Goal: Information Seeking & Learning: Learn about a topic

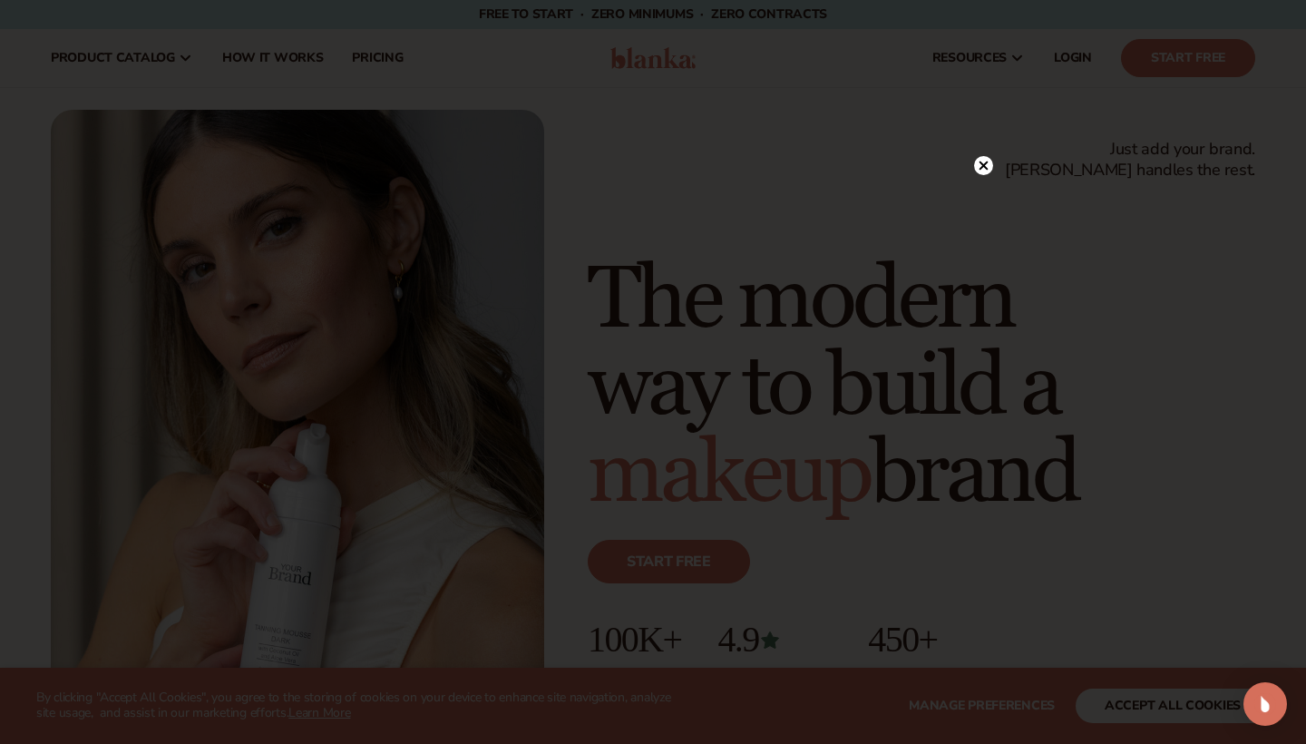
click at [982, 168] on icon at bounding box center [983, 165] width 9 height 9
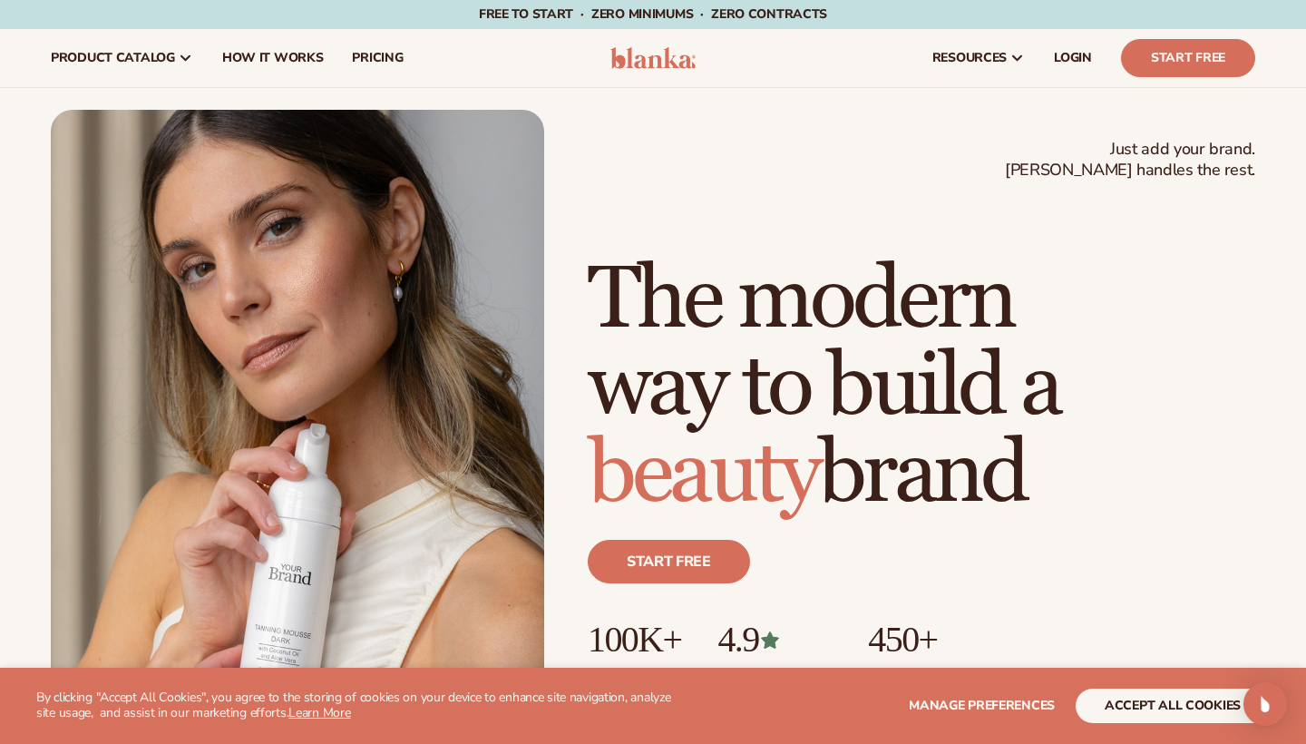
click at [1133, 712] on button "accept all cookies" at bounding box center [1172, 705] width 194 height 34
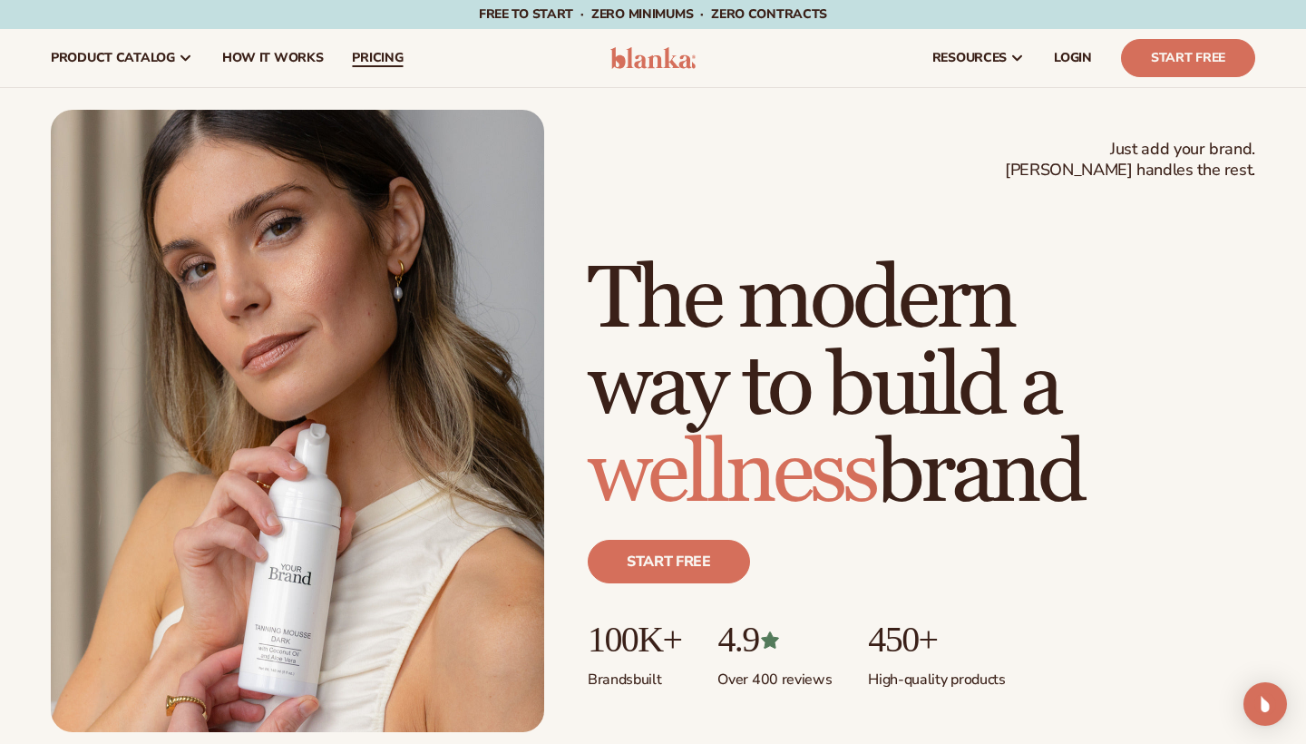
click at [386, 54] on span "pricing" at bounding box center [377, 58] width 51 height 15
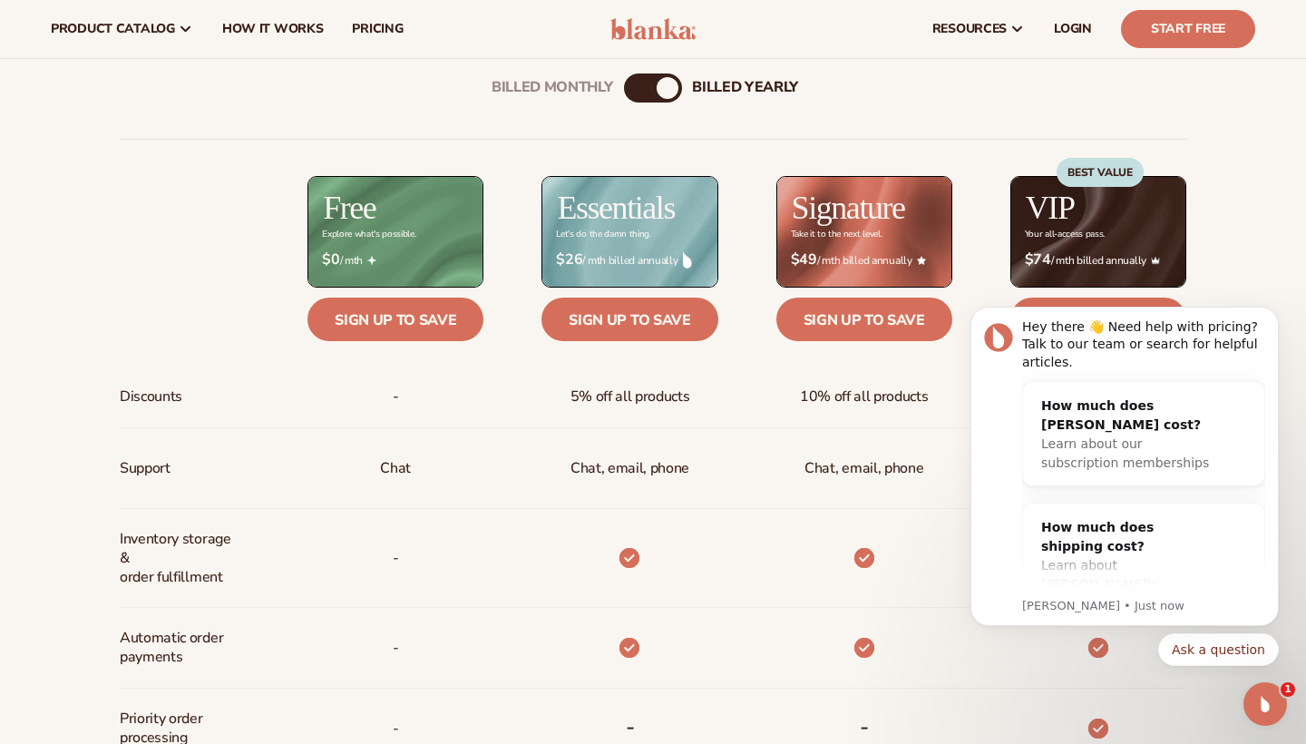
scroll to position [604, 0]
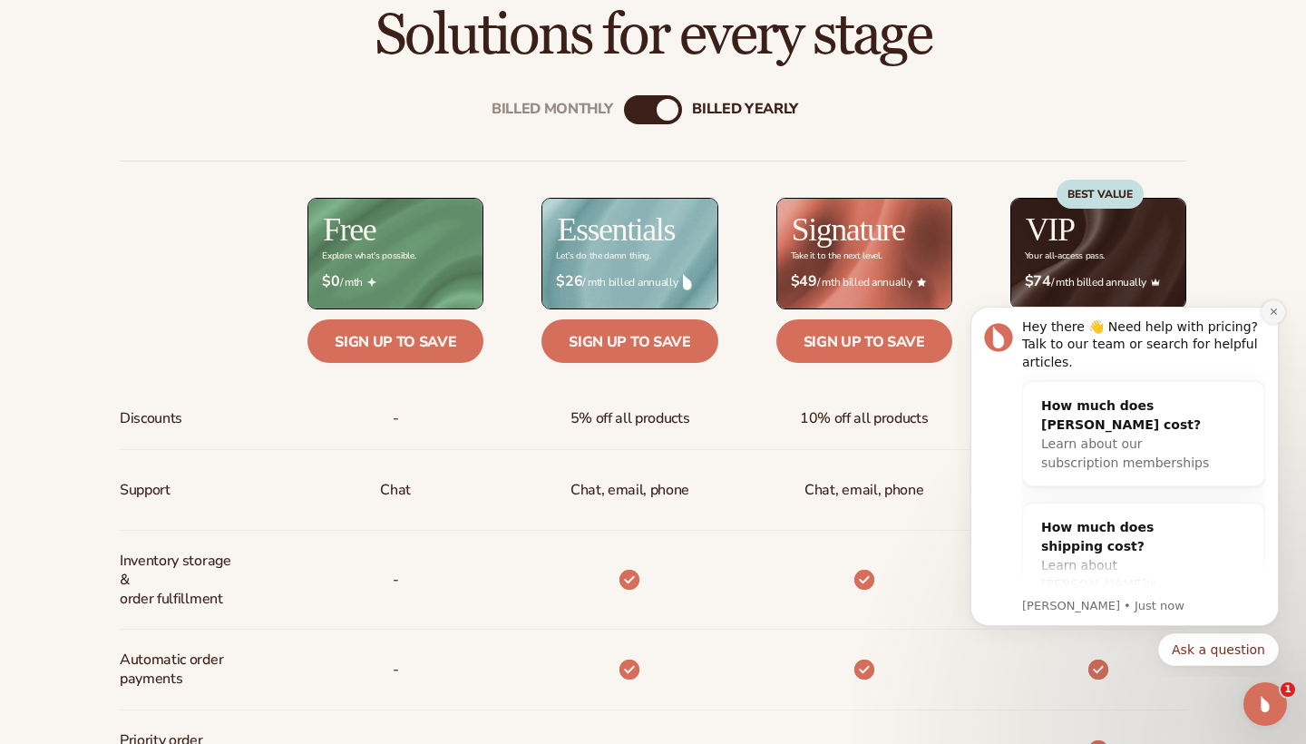
click at [1269, 316] on icon "Dismiss notification" at bounding box center [1274, 311] width 10 height 10
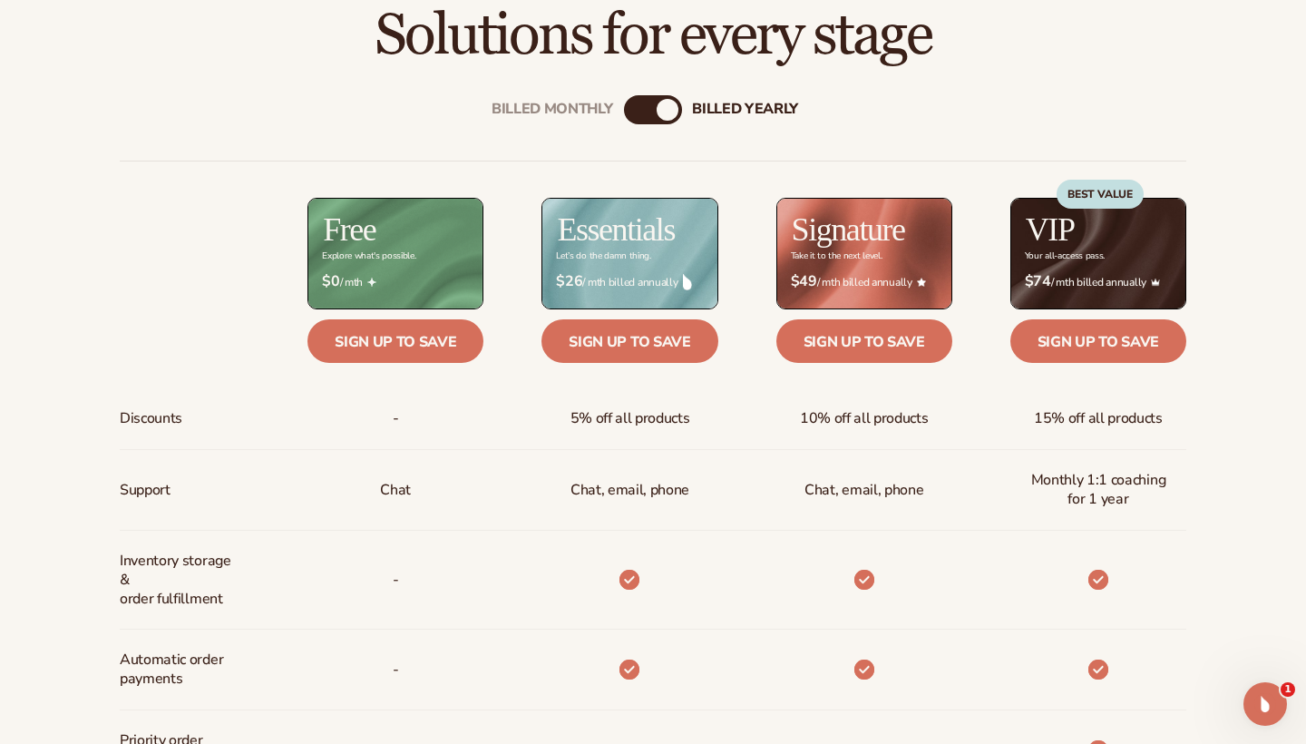
click at [671, 113] on div "billed Yearly" at bounding box center [668, 110] width 22 height 22
click at [631, 112] on div "Billed Monthly" at bounding box center [635, 110] width 22 height 22
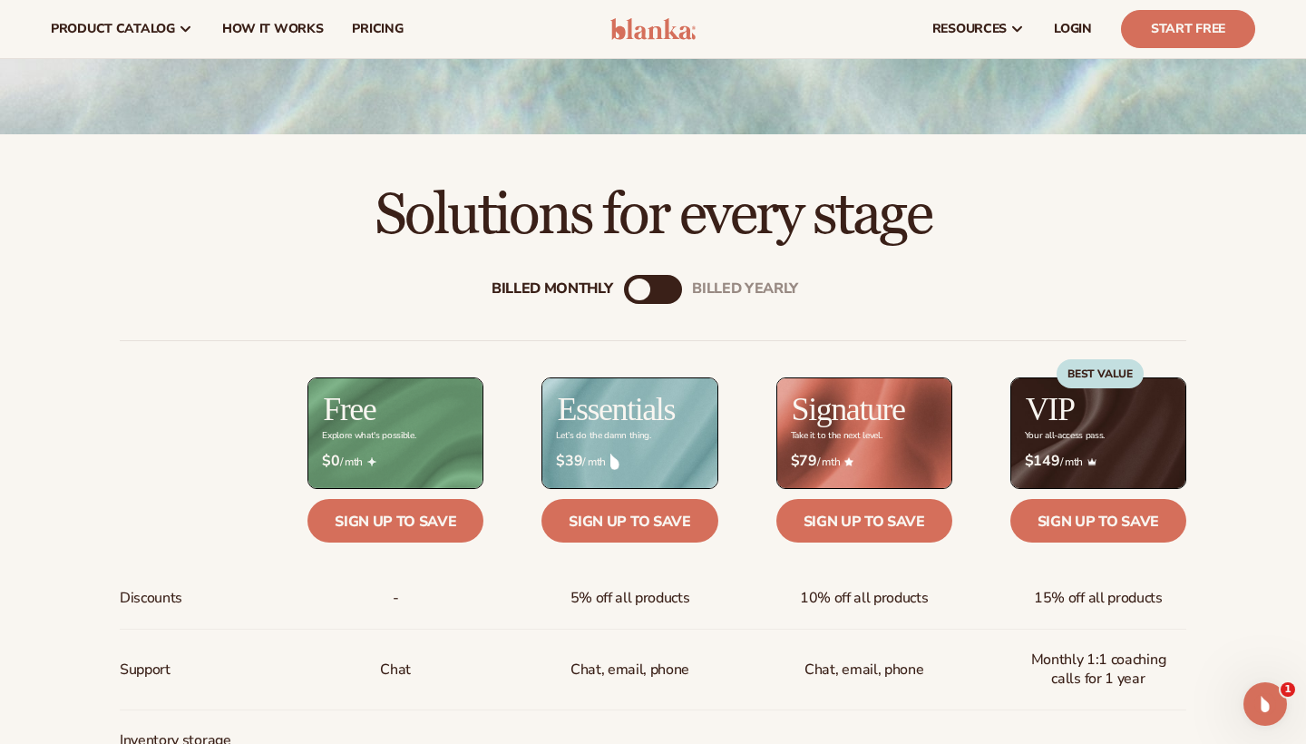
scroll to position [416, 0]
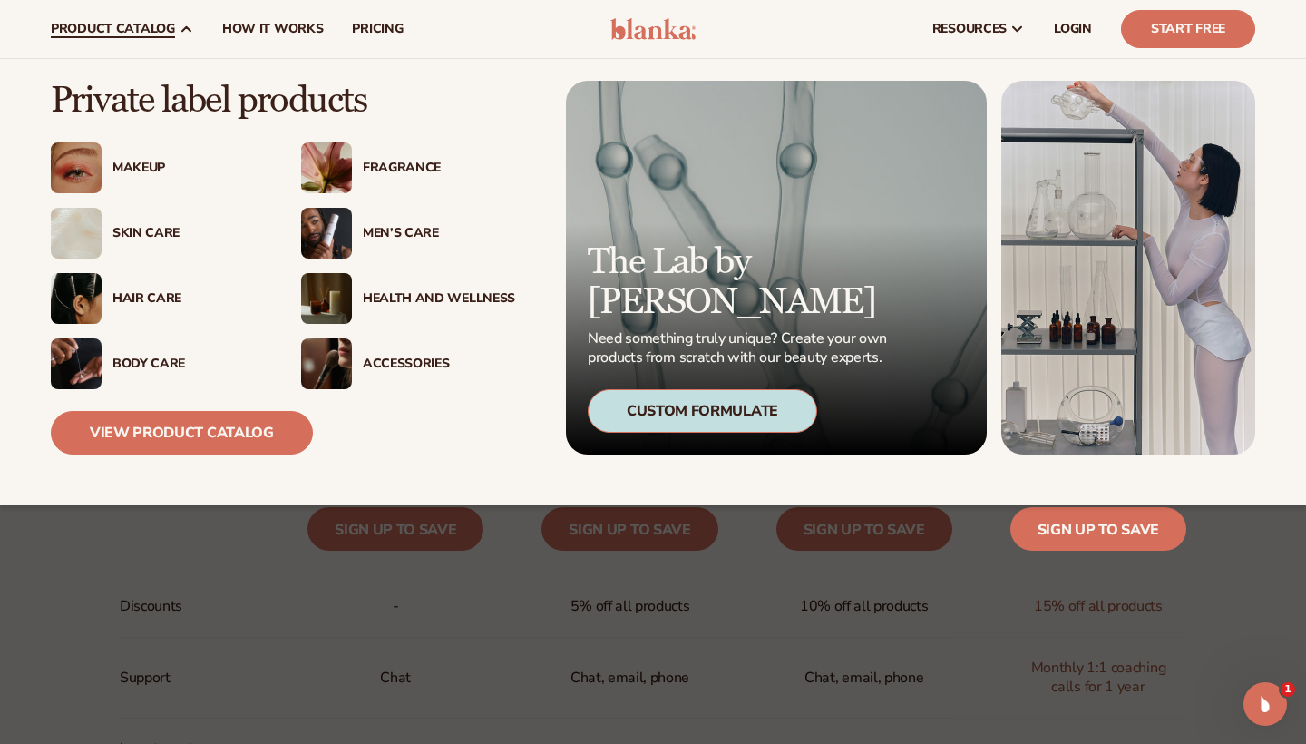
click at [128, 231] on div "Skin Care" at bounding box center [188, 233] width 152 height 15
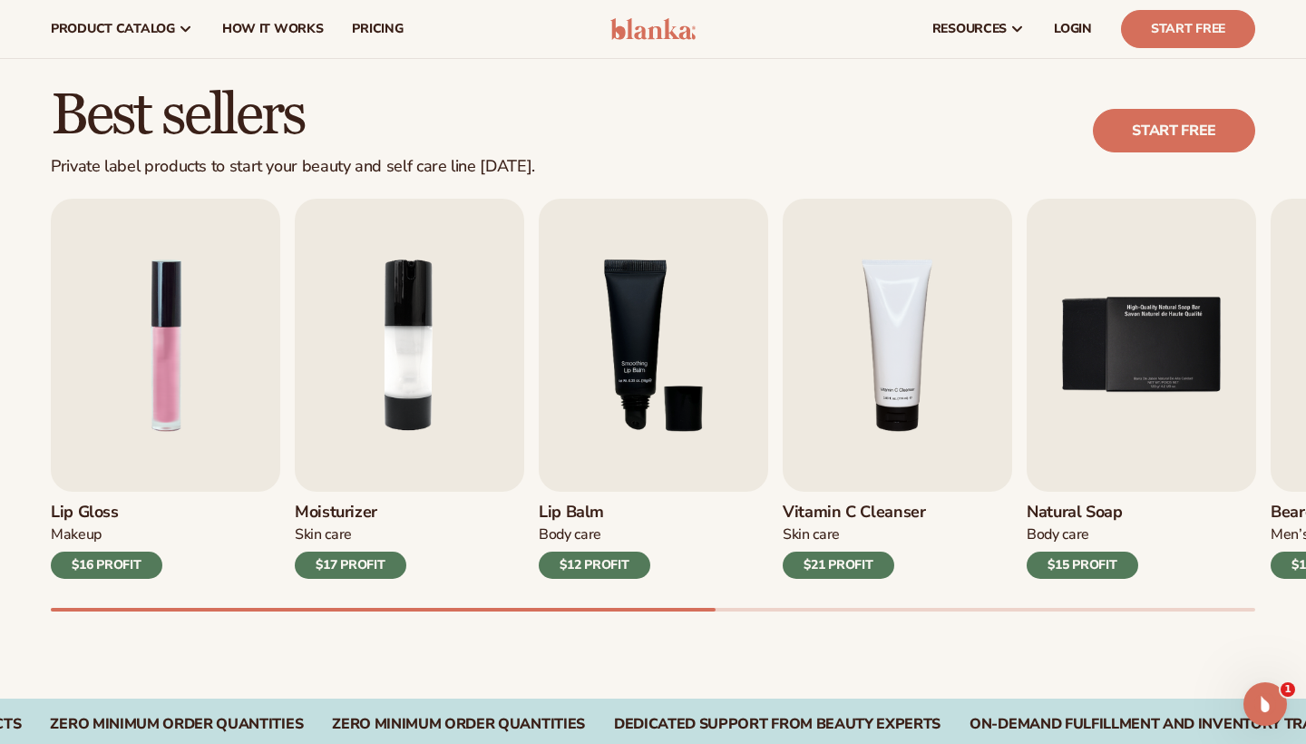
scroll to position [451, 0]
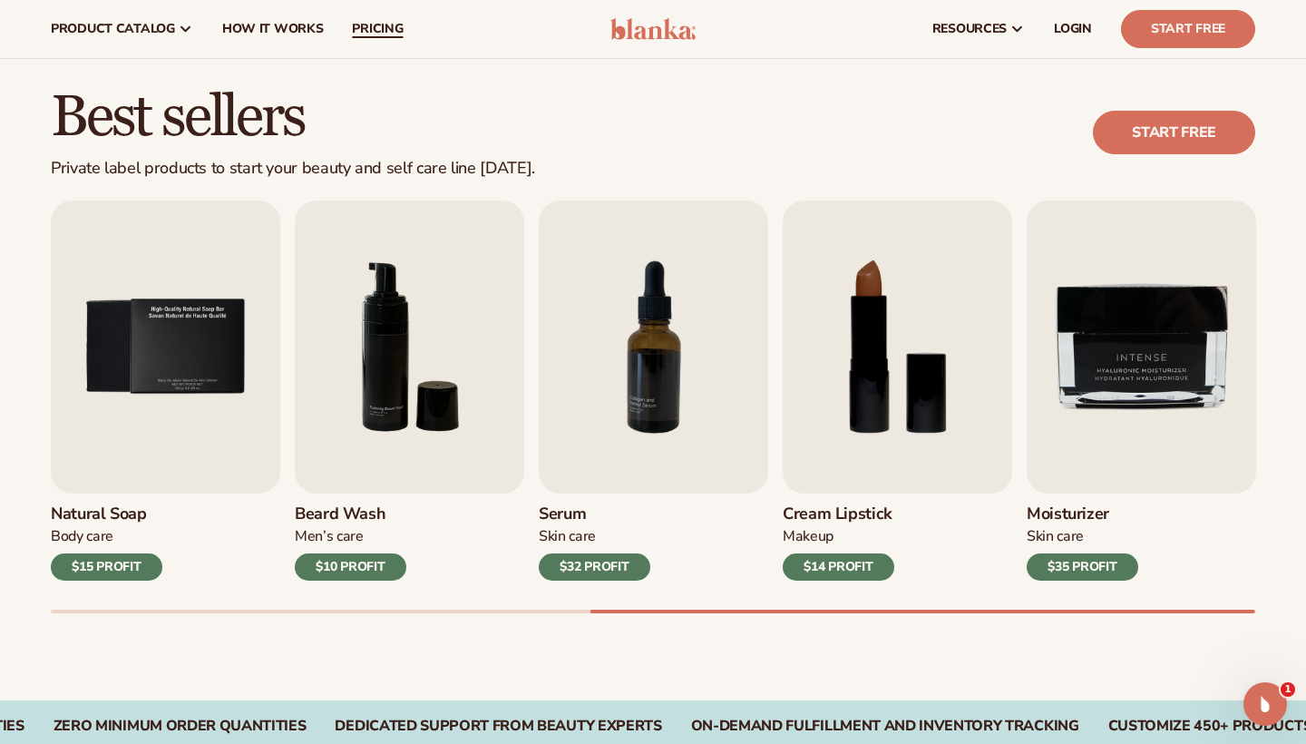
click at [373, 26] on span "pricing" at bounding box center [377, 29] width 51 height 15
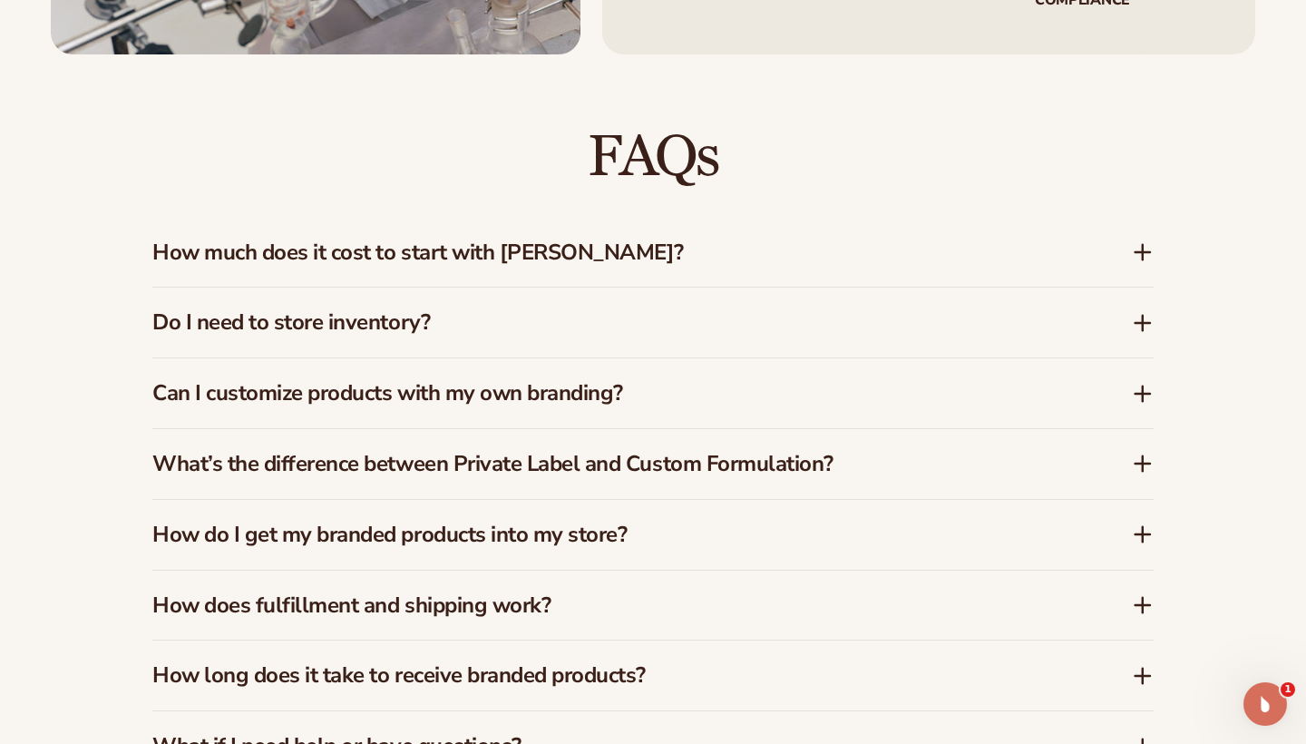
scroll to position [2512, 0]
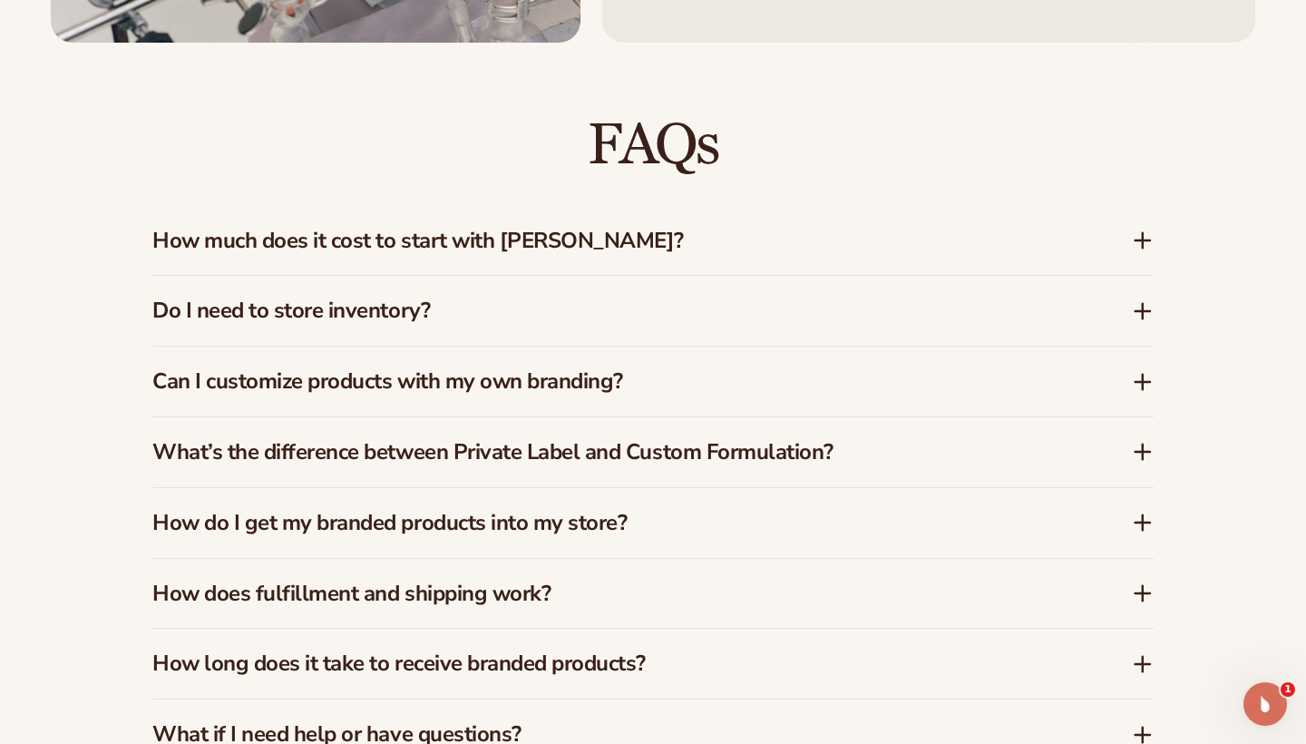
click at [467, 244] on div "How much does it cost to start with [PERSON_NAME]?" at bounding box center [652, 241] width 1001 height 70
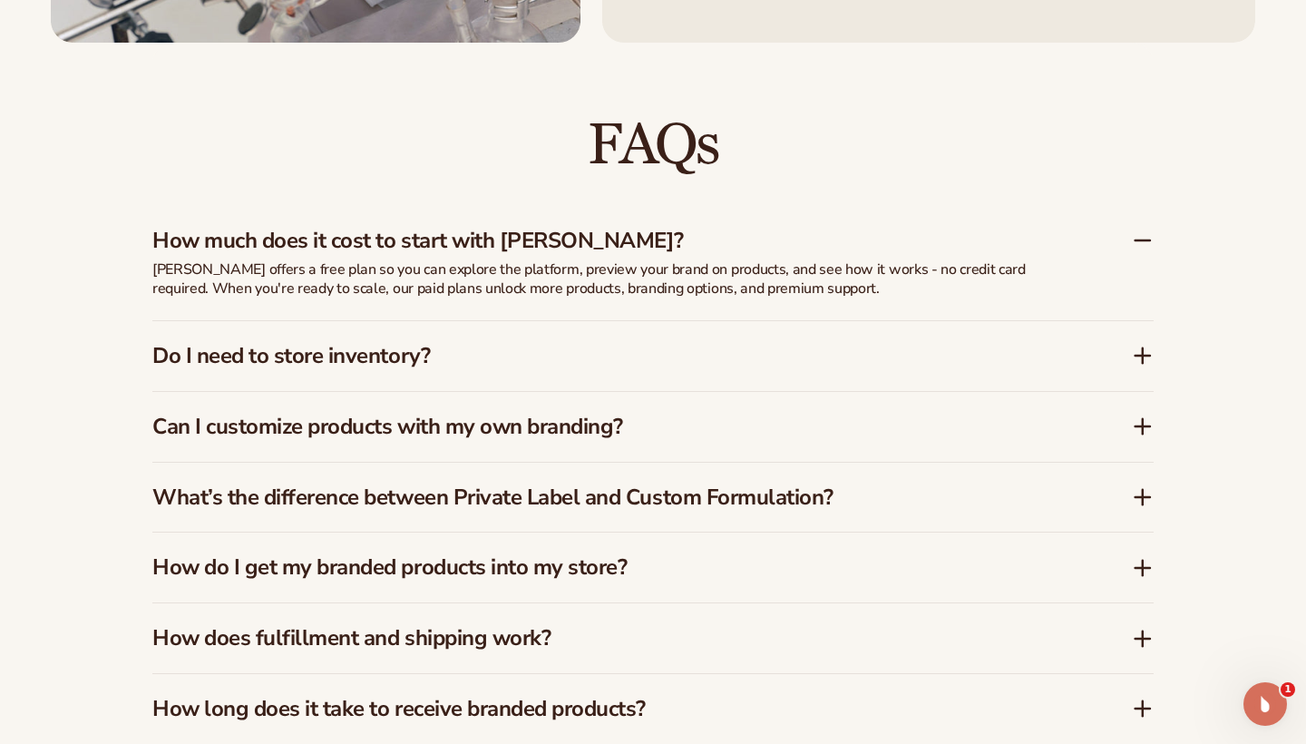
click at [468, 232] on h3 "How much does it cost to start with [PERSON_NAME]?" at bounding box center [614, 241] width 925 height 26
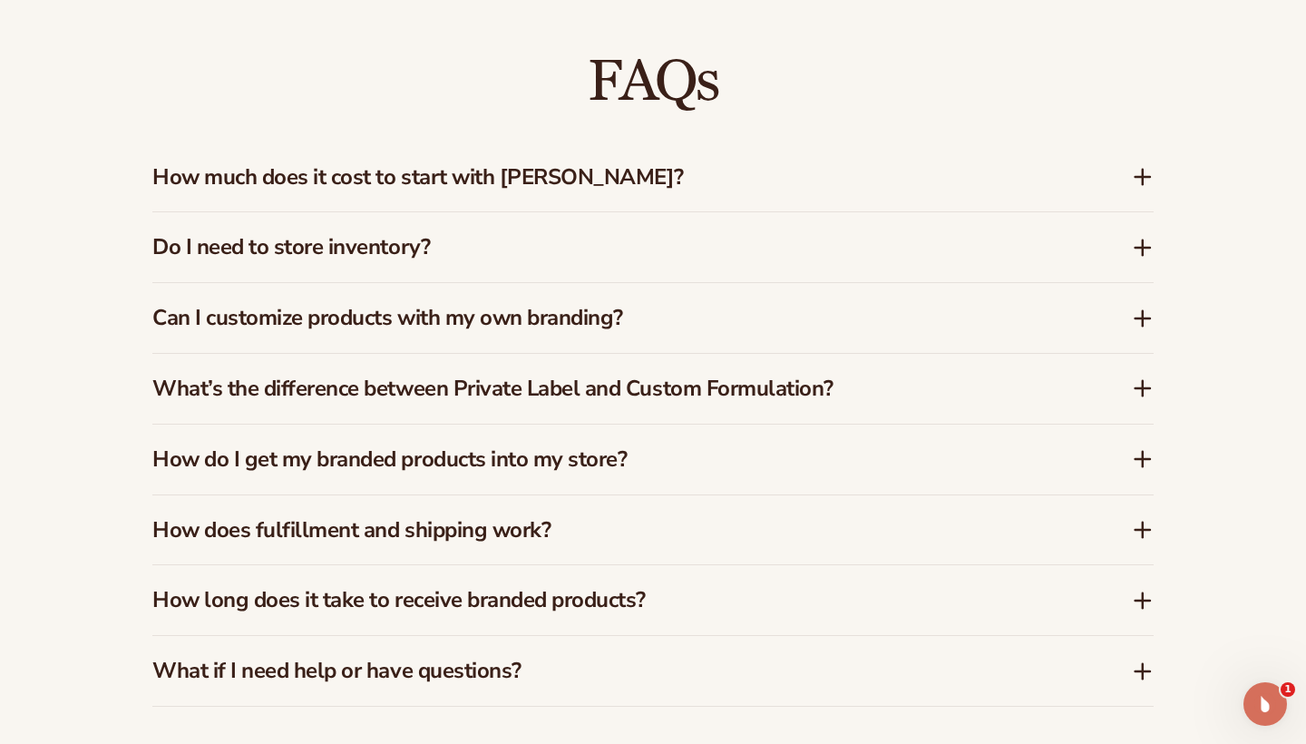
scroll to position [2582, 0]
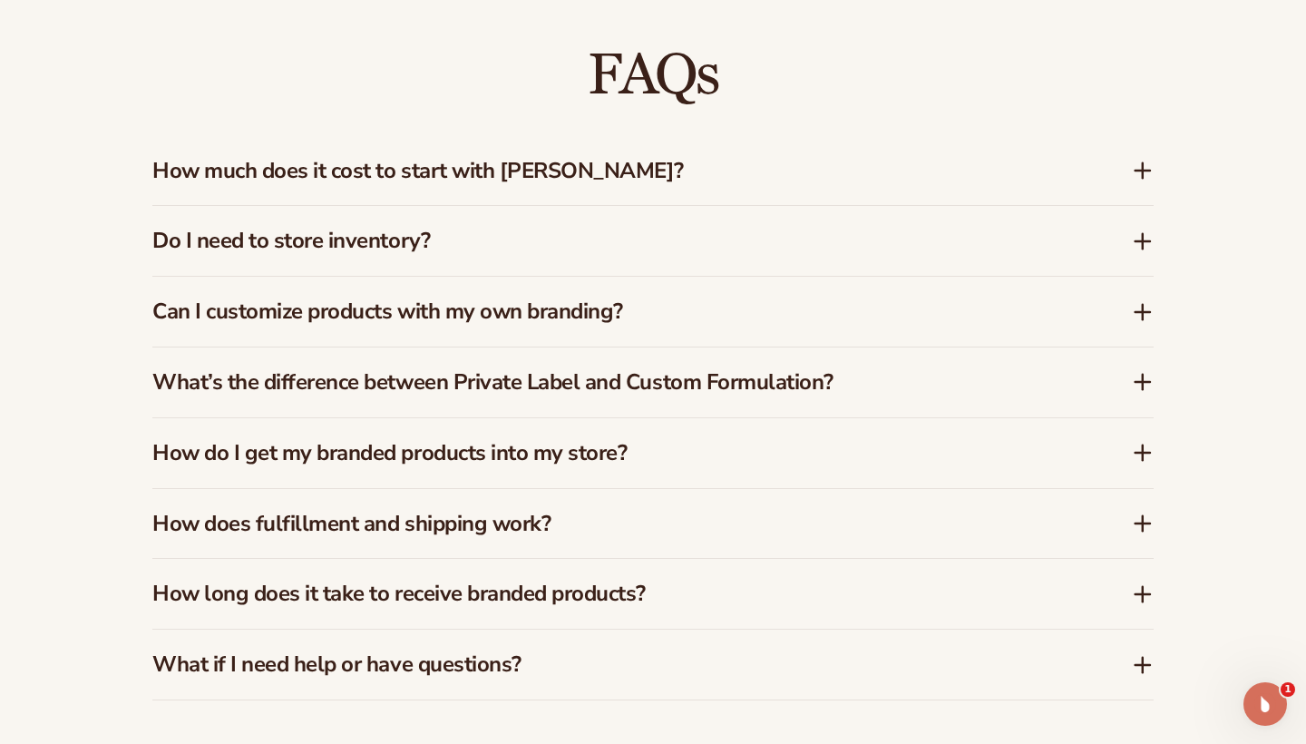
click at [468, 232] on h3 "Do I need to store inventory?" at bounding box center [614, 241] width 925 height 26
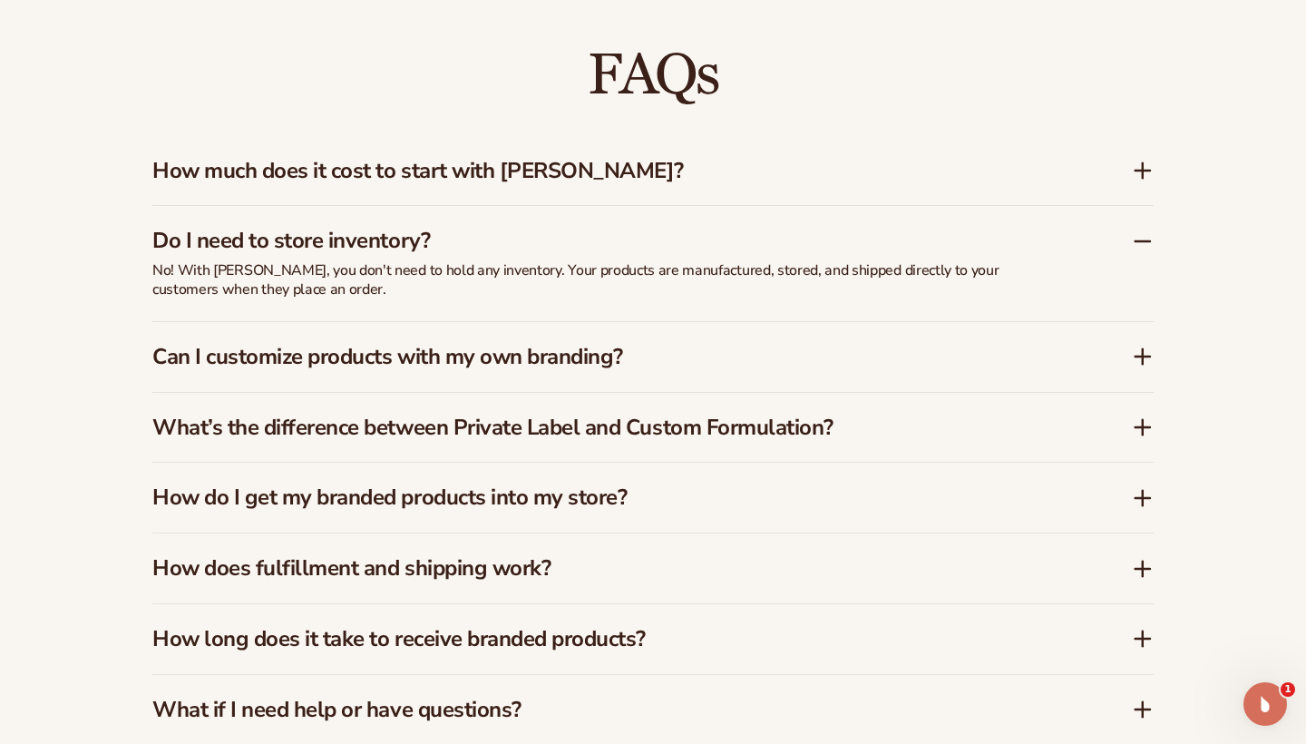
click at [485, 228] on h3 "Do I need to store inventory?" at bounding box center [614, 241] width 925 height 26
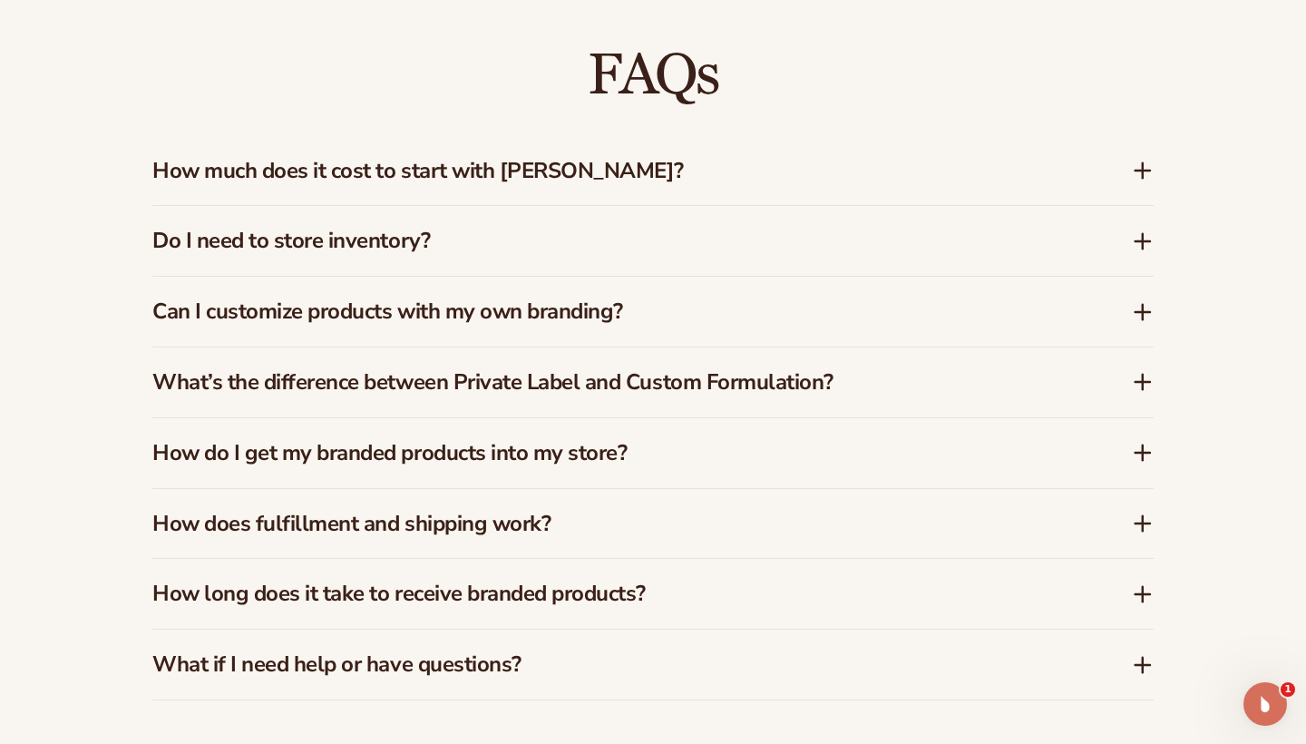
click at [489, 298] on h3 "Can I customize products with my own branding?" at bounding box center [614, 311] width 925 height 26
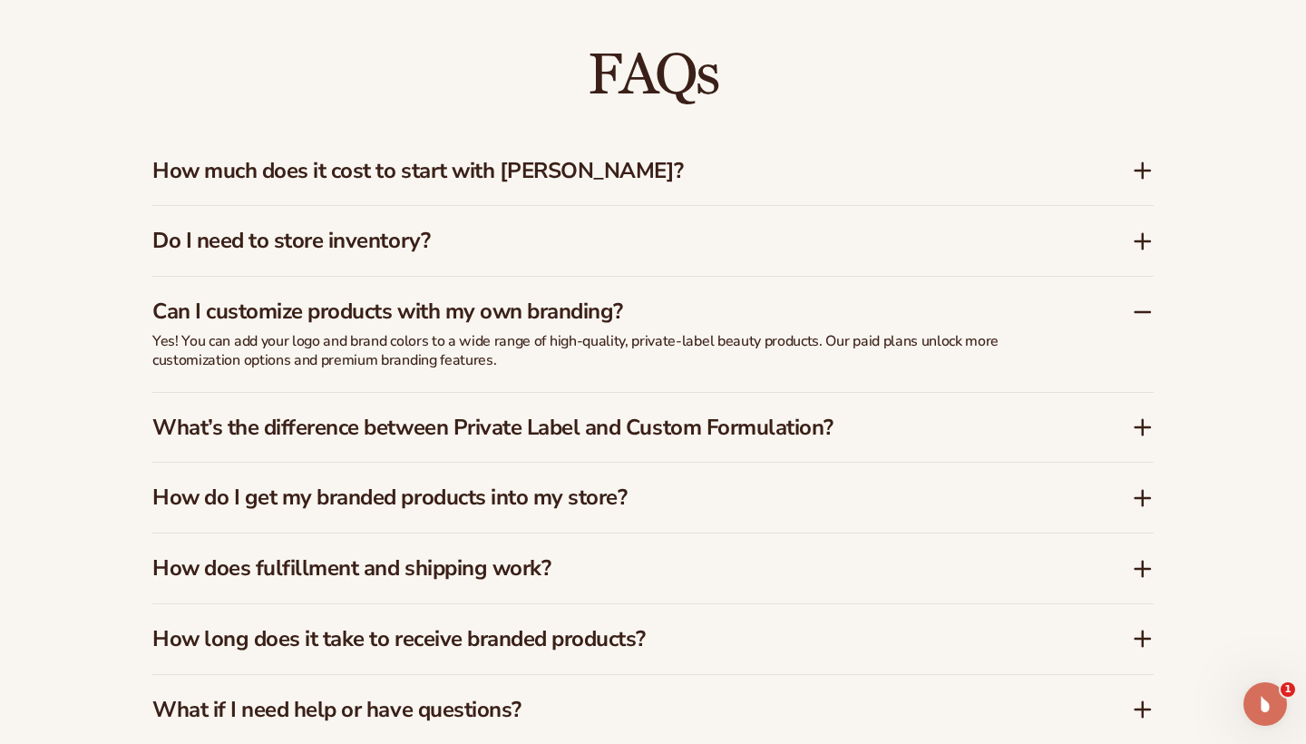
click at [489, 298] on h3 "Can I customize products with my own branding?" at bounding box center [614, 311] width 925 height 26
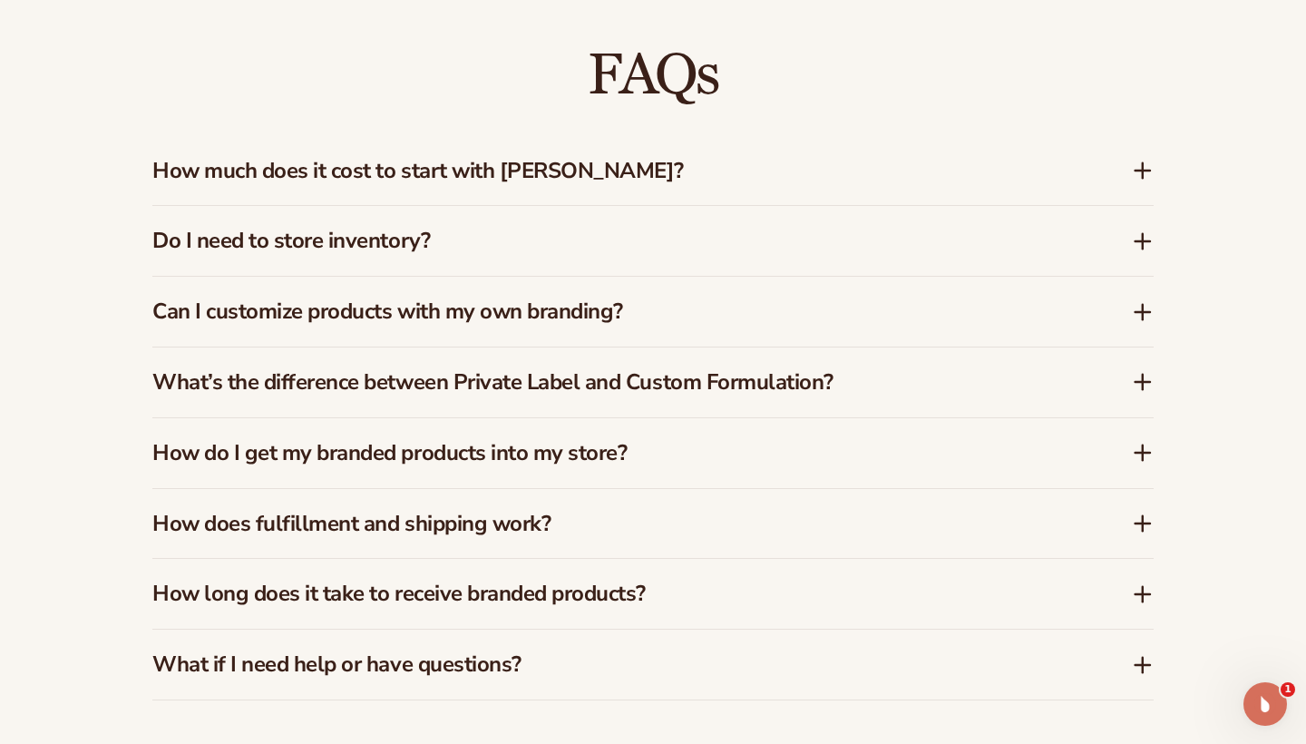
click at [515, 369] on h3 "What’s the difference between Private Label and Custom Formulation?" at bounding box center [614, 382] width 925 height 26
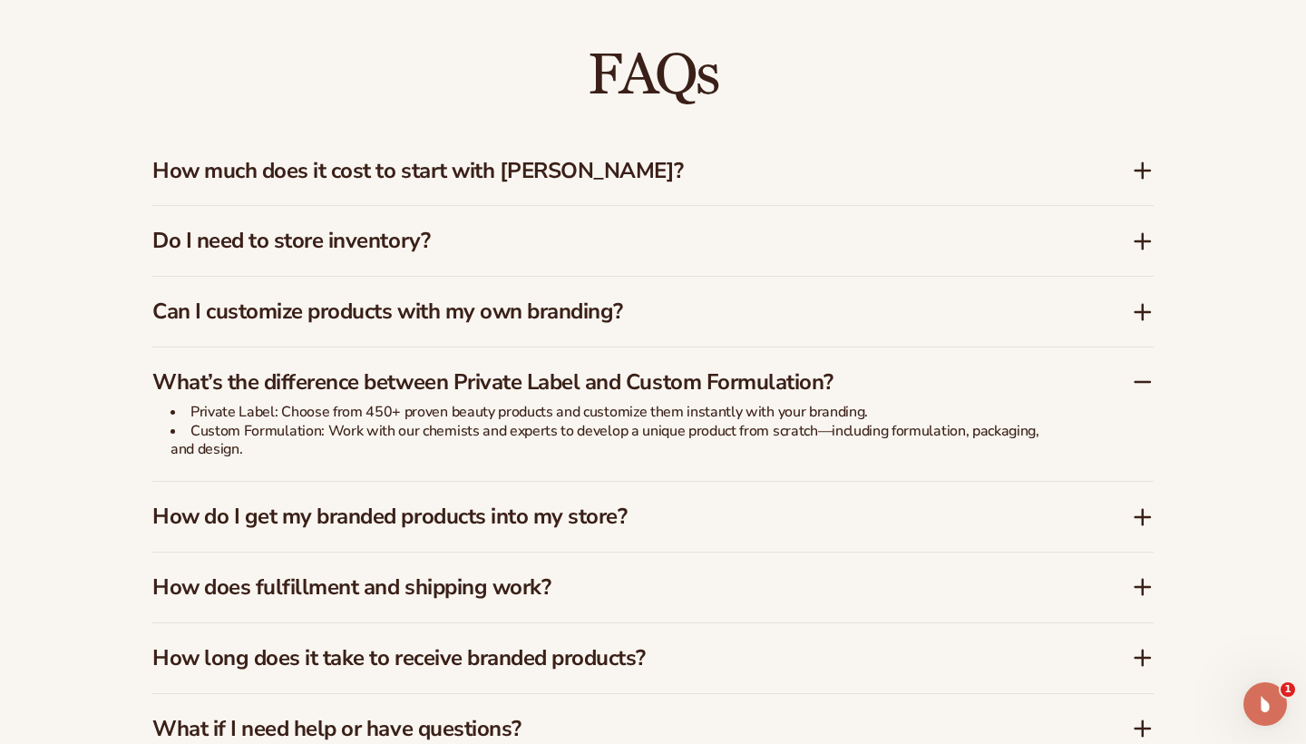
click at [515, 369] on h3 "What’s the difference between Private Label and Custom Formulation?" at bounding box center [614, 382] width 925 height 26
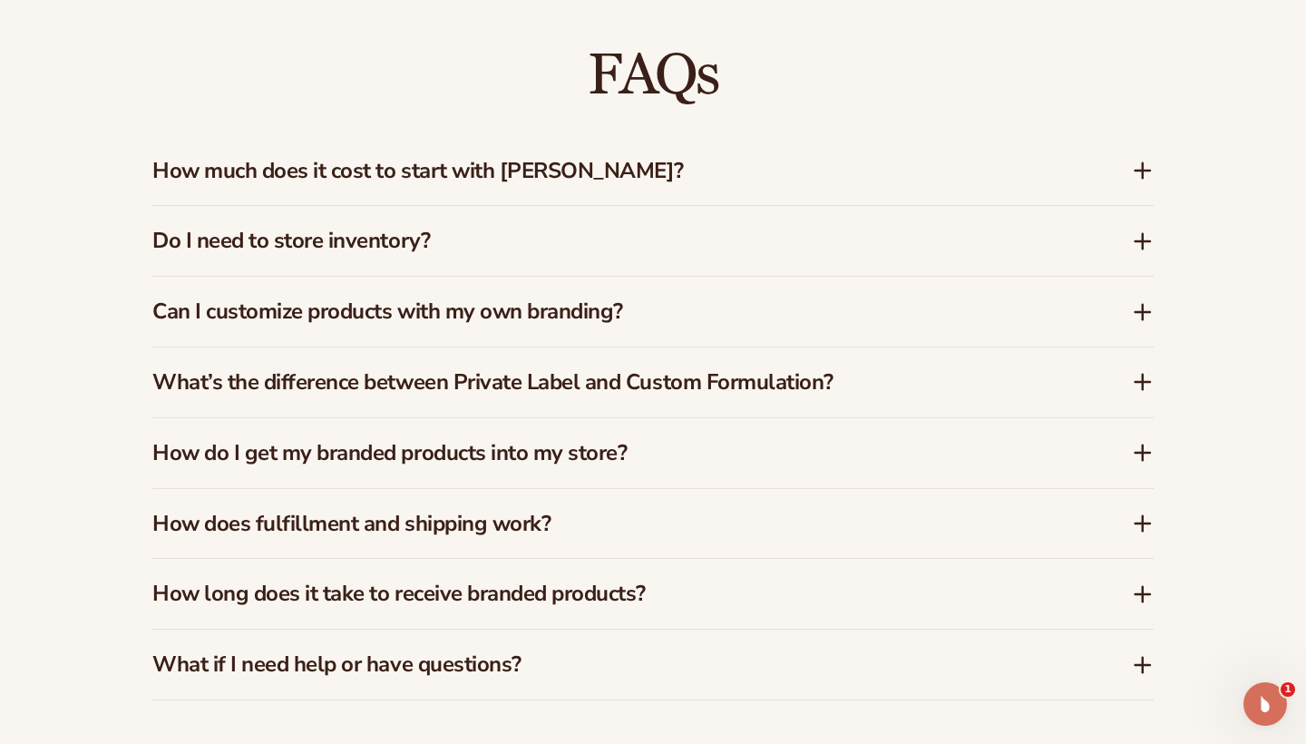
click at [589, 446] on h3 "How do I get my branded products into my store?" at bounding box center [614, 453] width 925 height 26
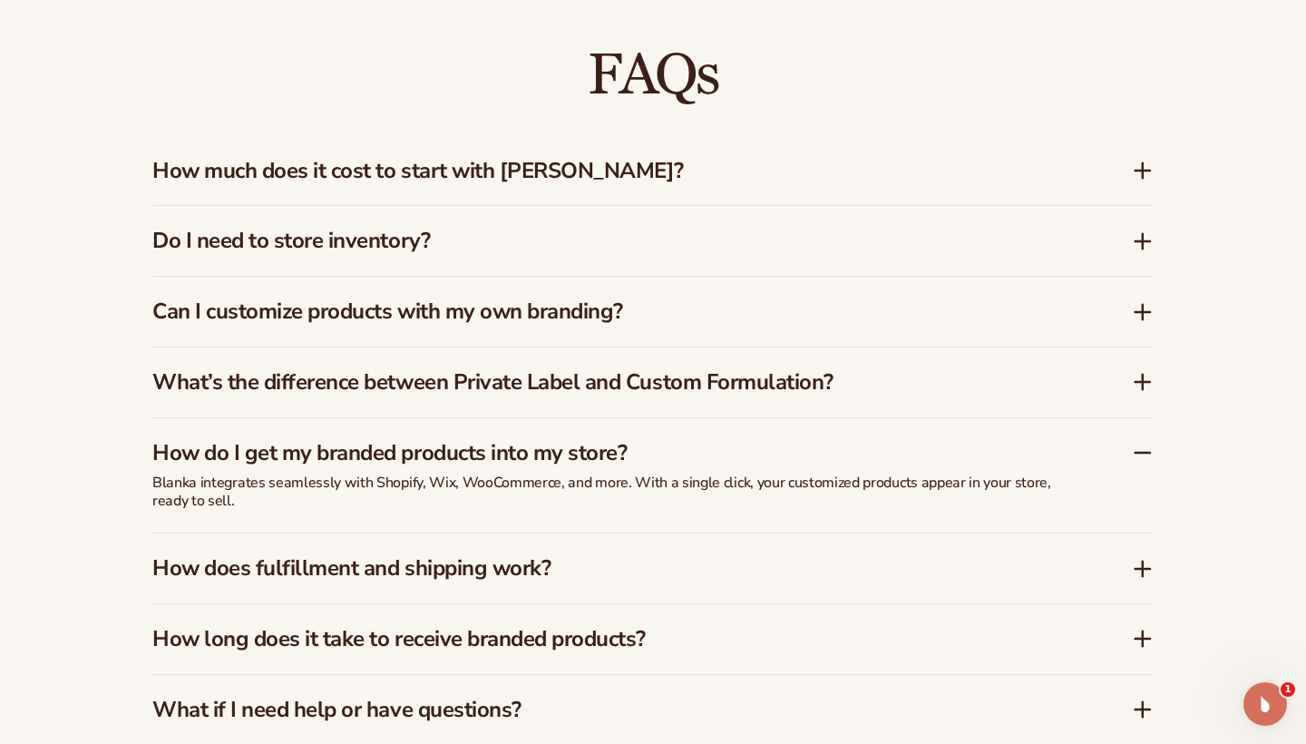
click at [589, 446] on h3 "How do I get my branded products into my store?" at bounding box center [614, 453] width 925 height 26
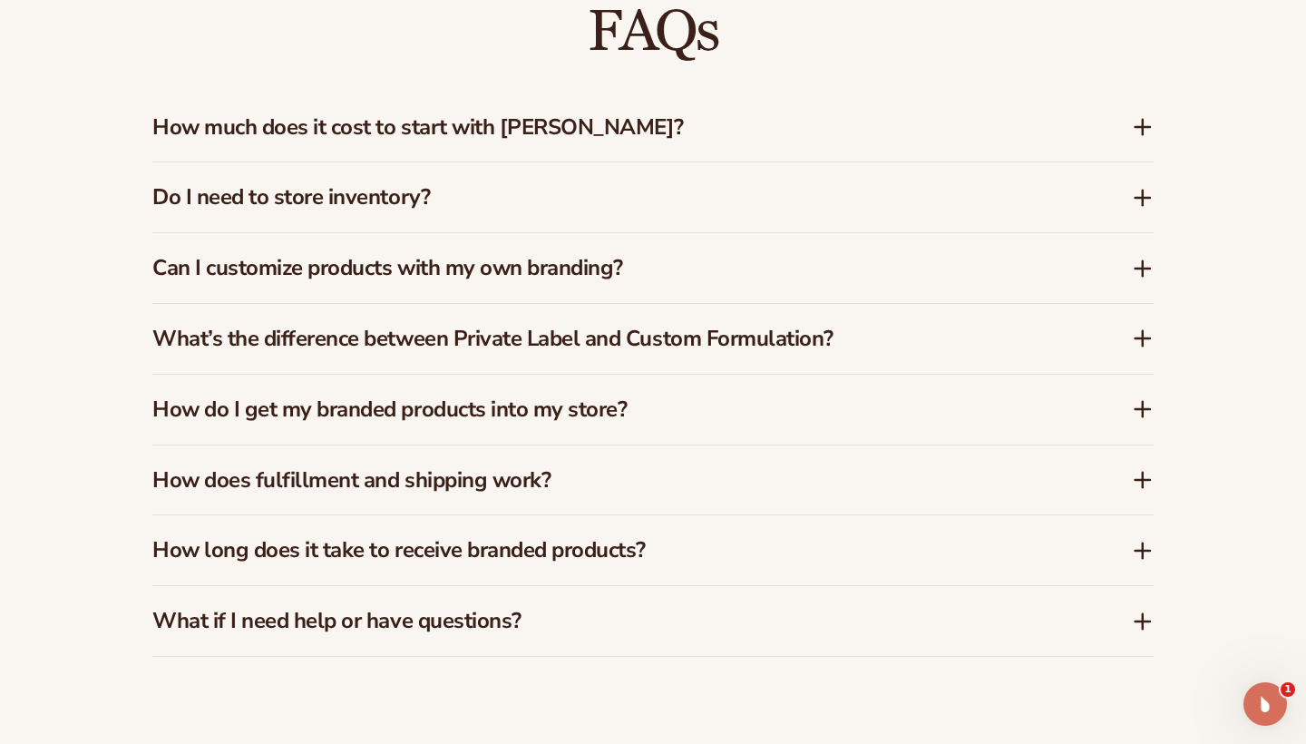
scroll to position [2624, 0]
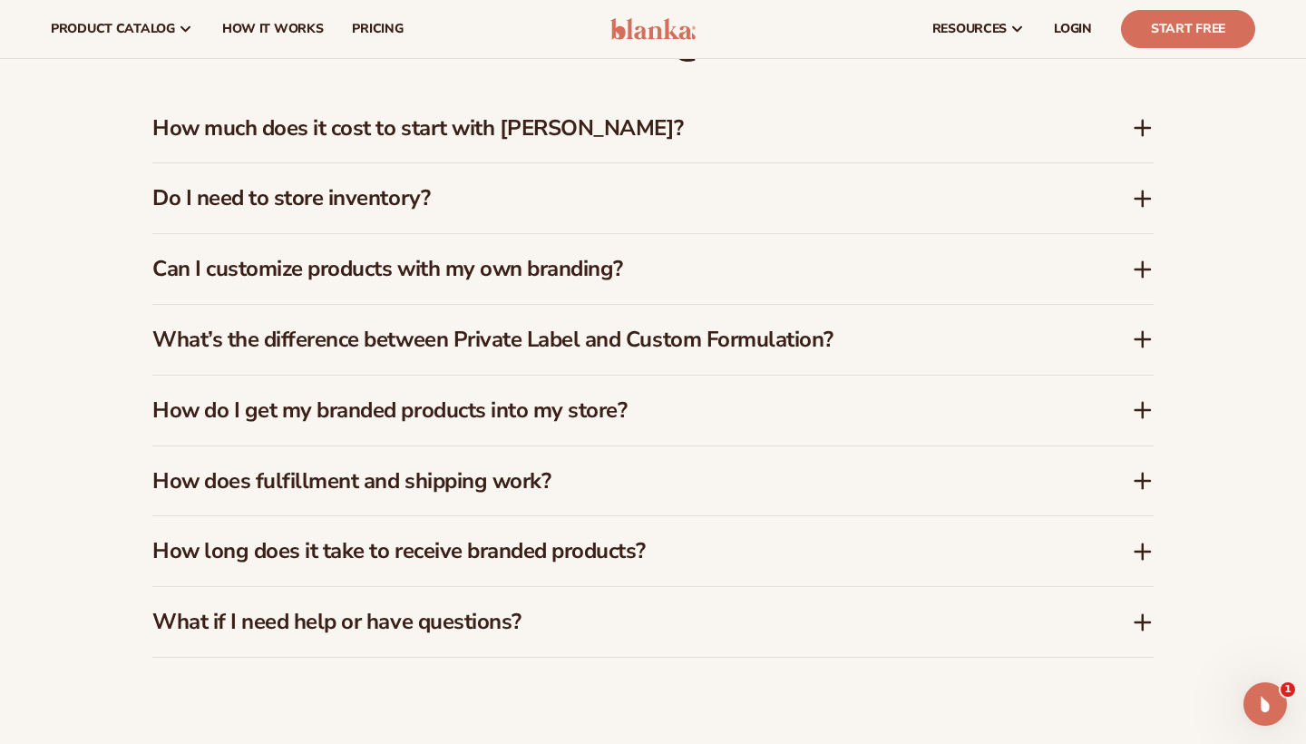
click at [594, 468] on h3 "How does fulfillment and shipping work?" at bounding box center [614, 481] width 925 height 26
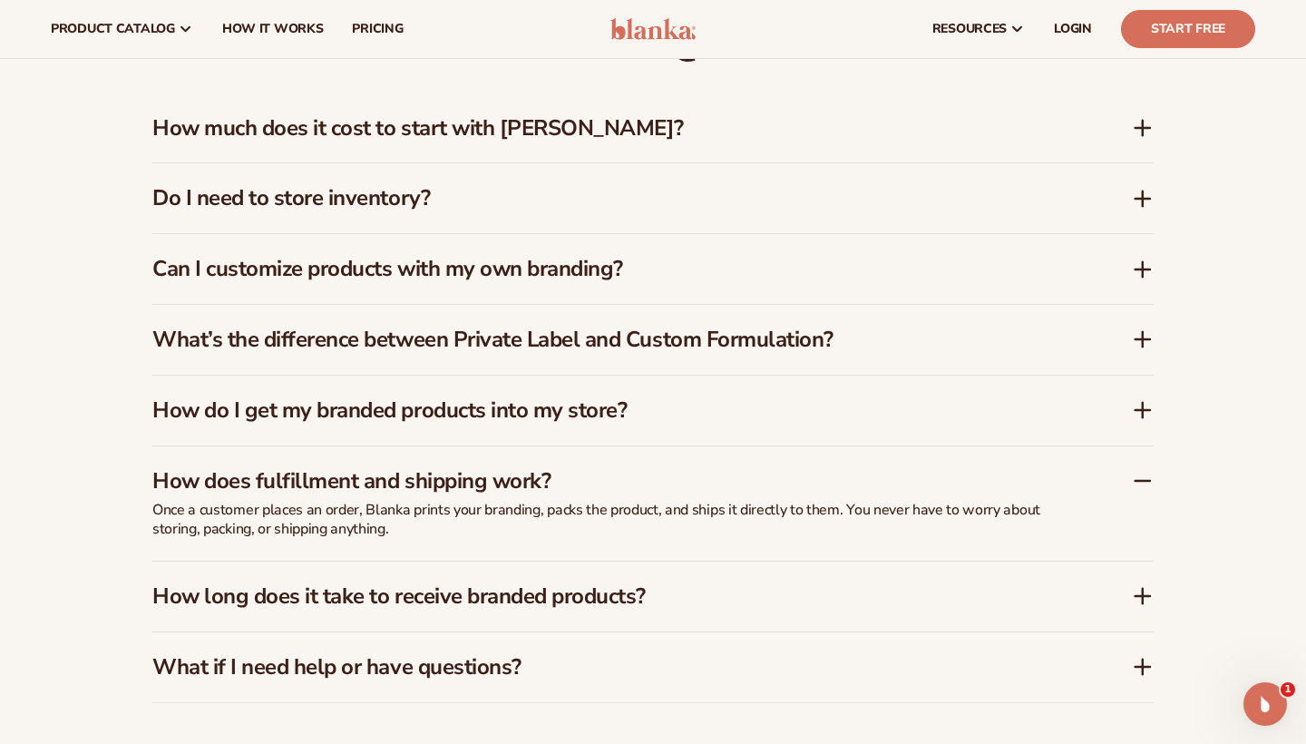
click at [594, 468] on h3 "How does fulfillment and shipping work?" at bounding box center [614, 481] width 925 height 26
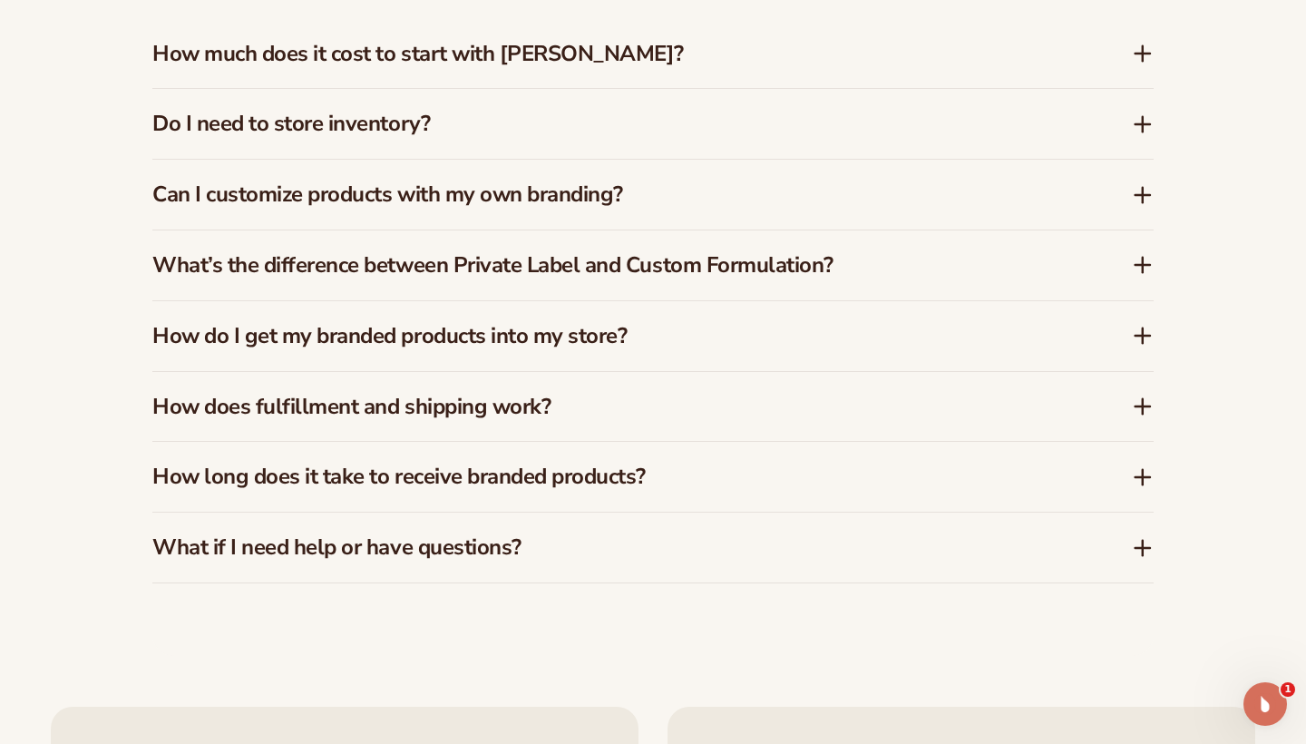
scroll to position [2755, 0]
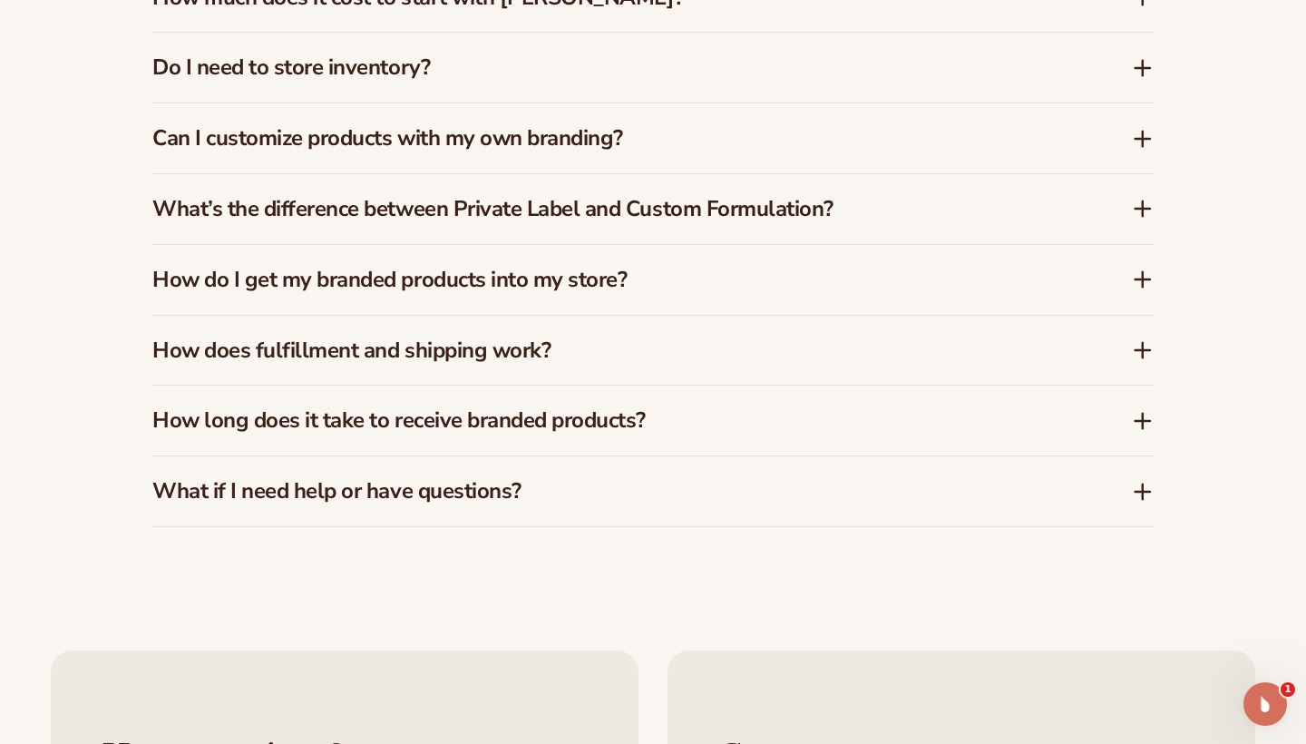
click at [660, 417] on div "How long does it take to receive branded products?" at bounding box center [652, 420] width 1001 height 70
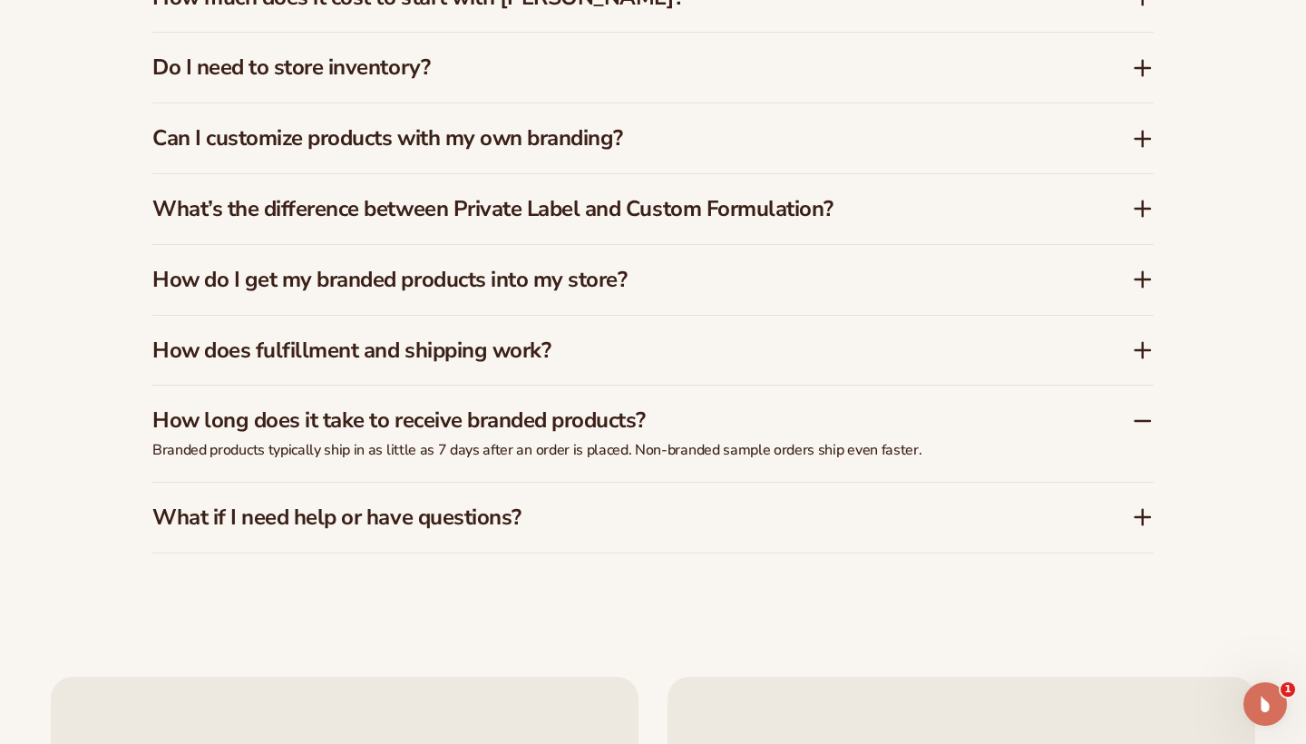
click at [660, 417] on div "How long does it take to receive branded products?" at bounding box center [652, 412] width 1001 height 55
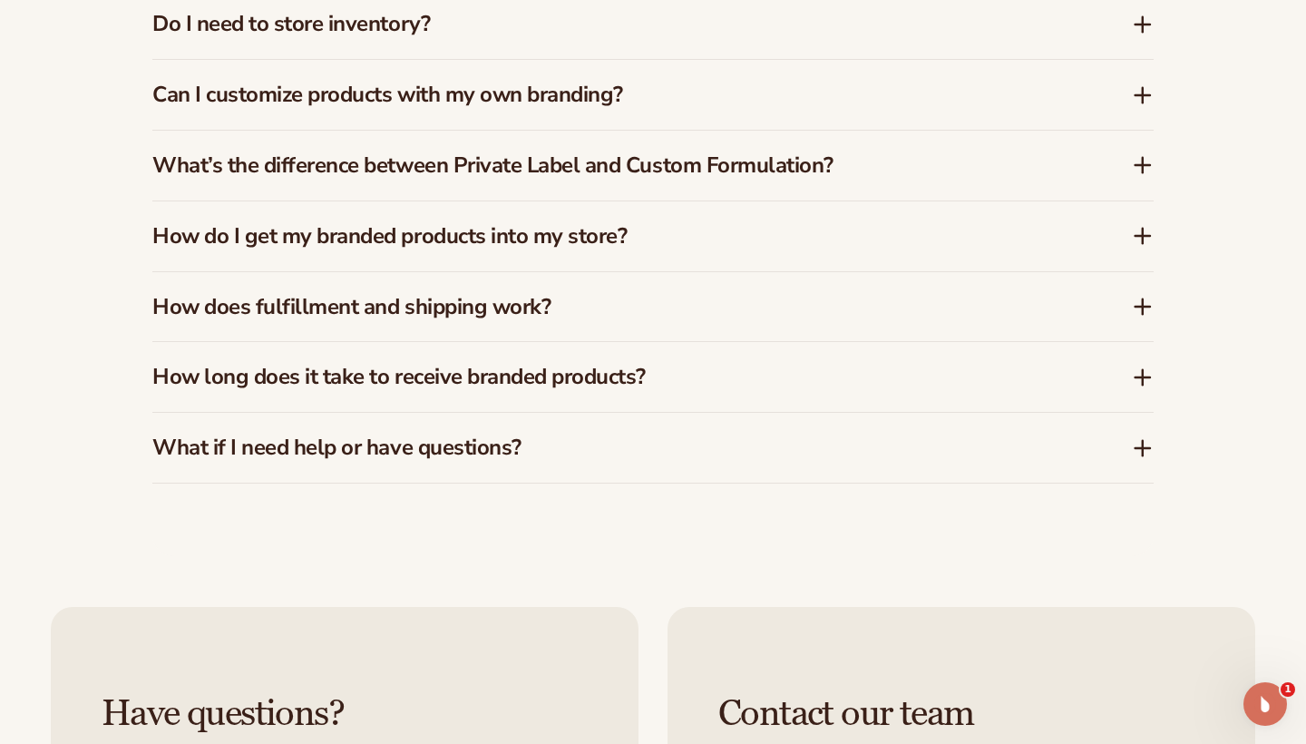
scroll to position [2811, 0]
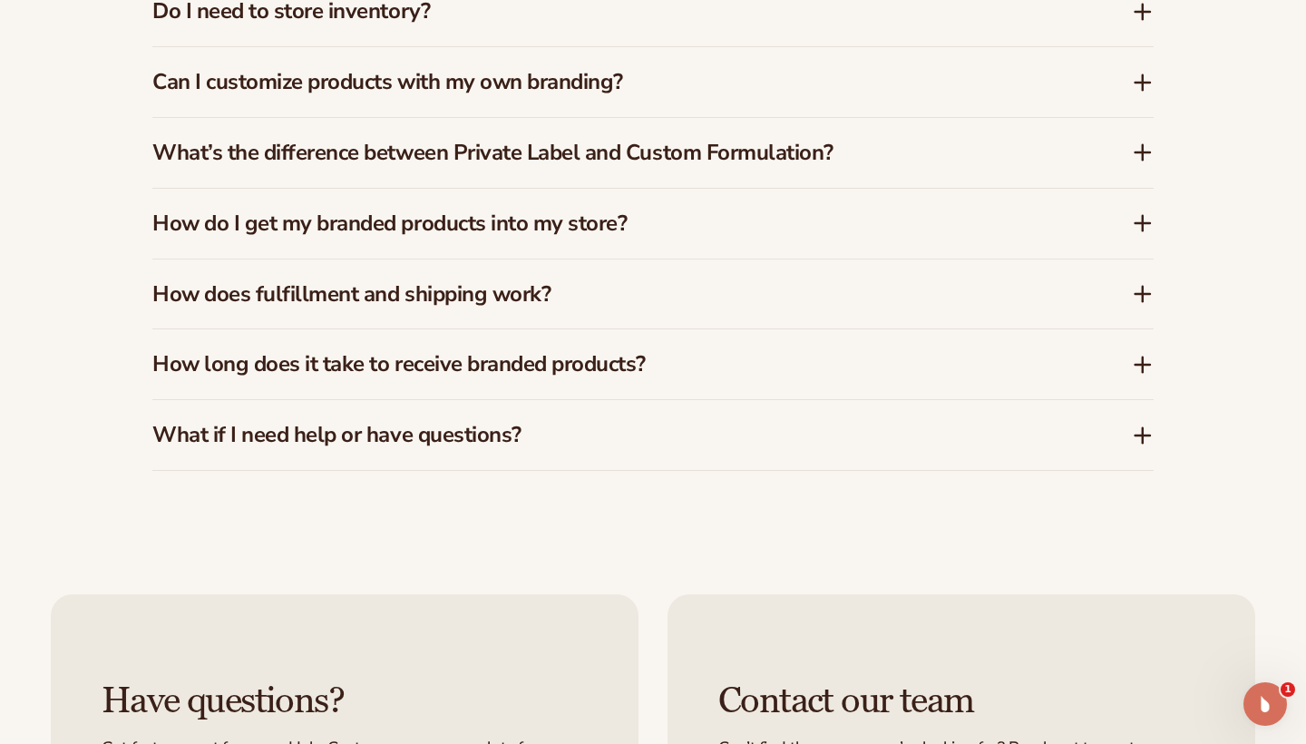
click at [615, 422] on h3 "What if I need help or have questions?" at bounding box center [614, 435] width 925 height 26
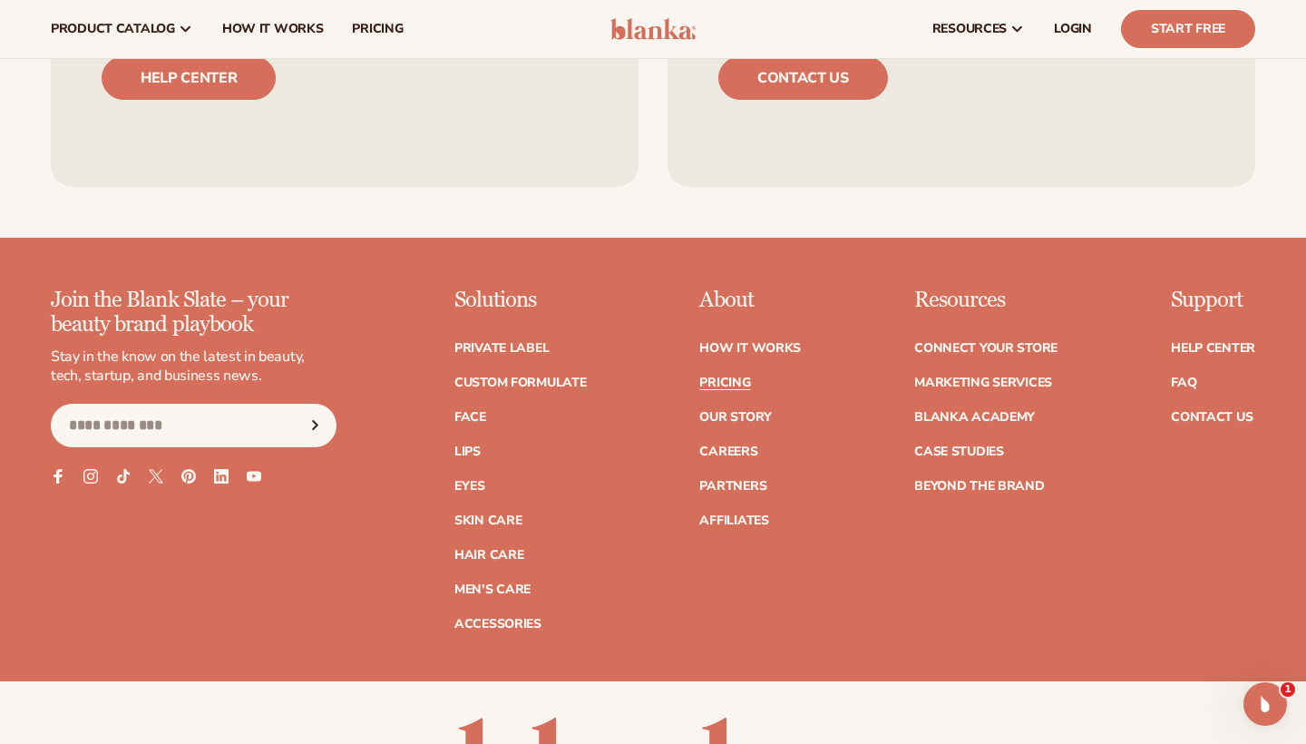
scroll to position [3622, 0]
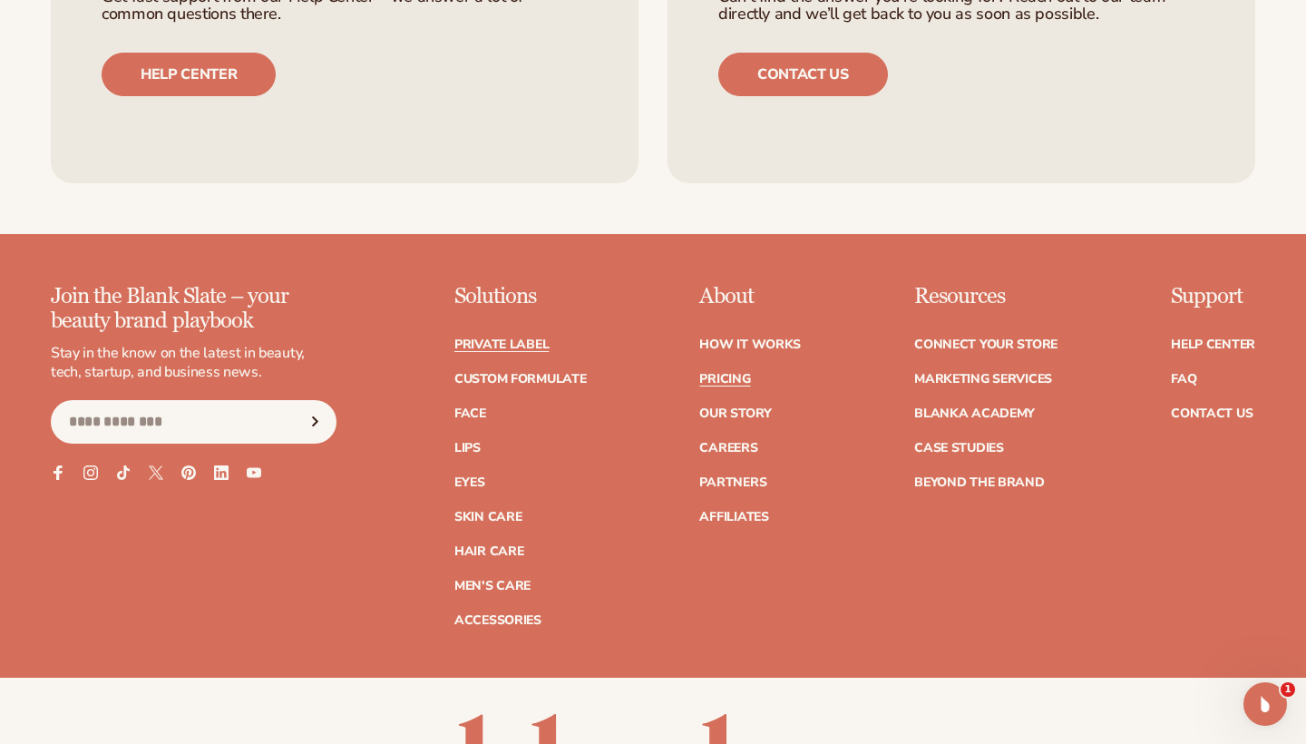
click at [492, 338] on link "Private label" at bounding box center [501, 344] width 94 height 13
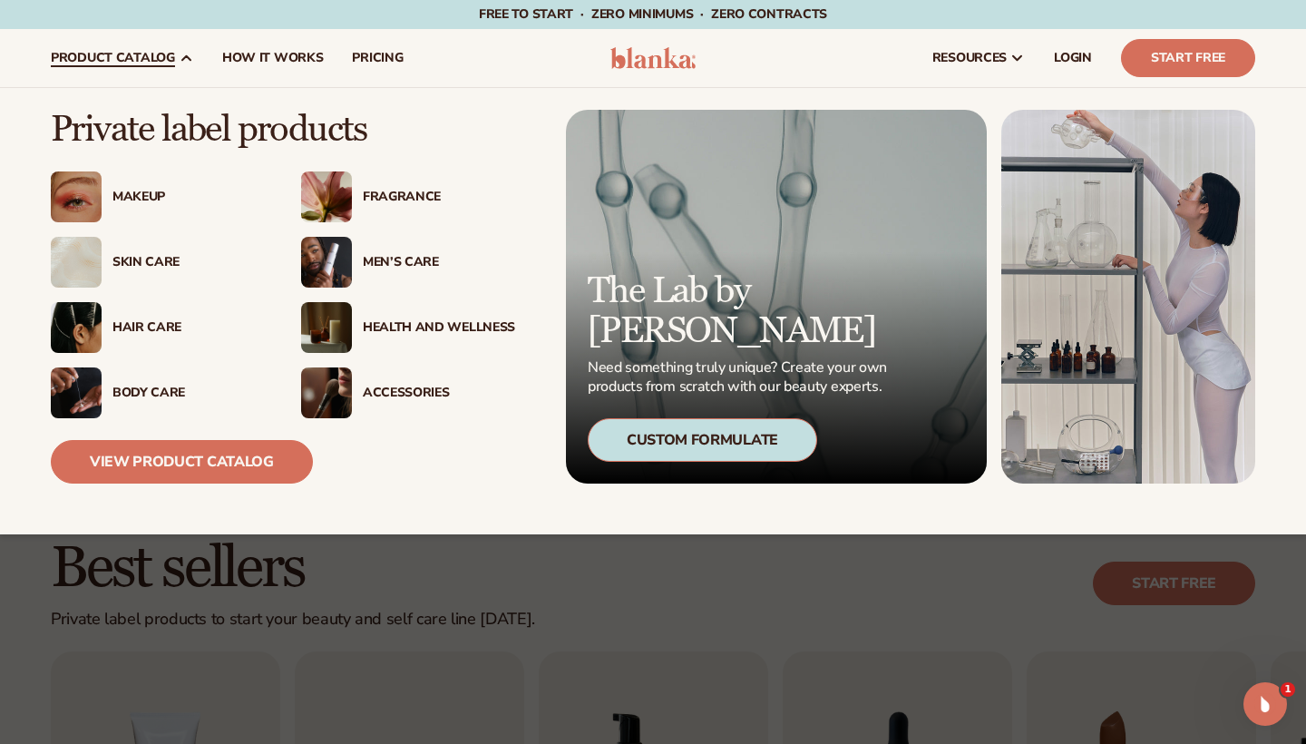
click at [130, 324] on div "Hair Care" at bounding box center [188, 327] width 152 height 15
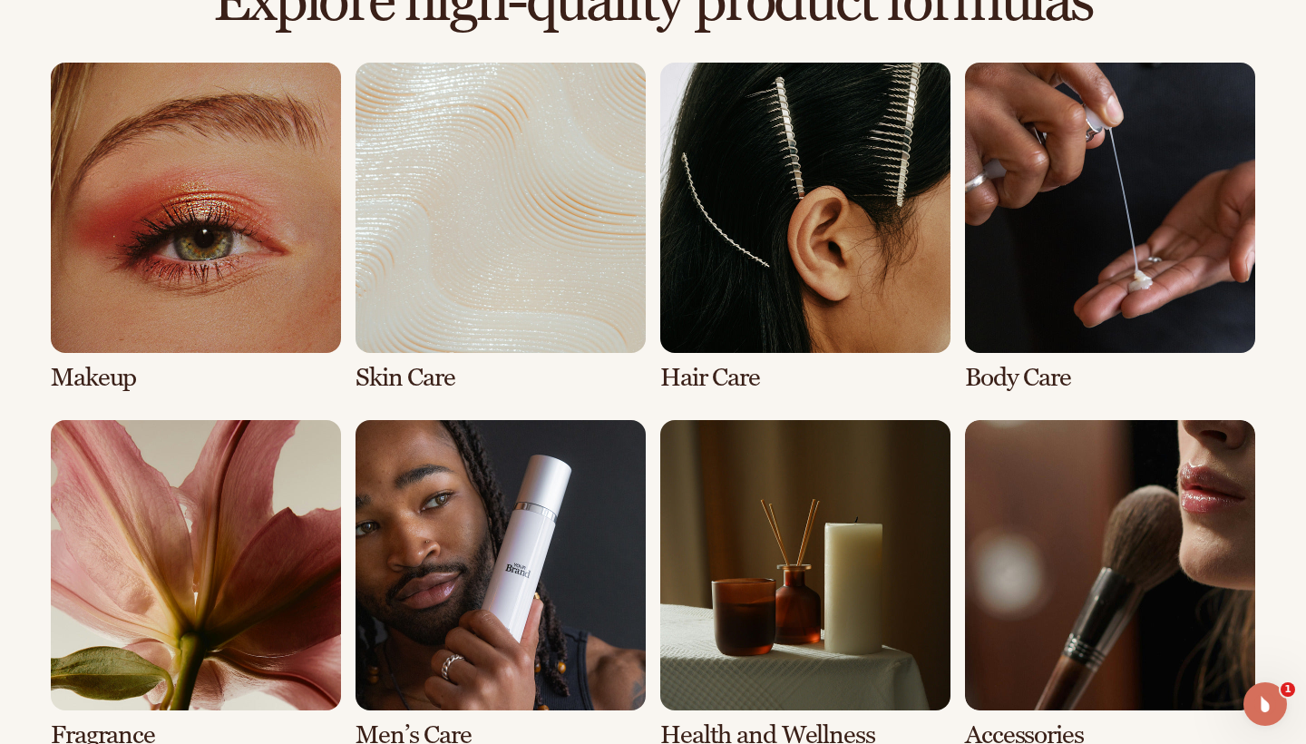
scroll to position [1303, 0]
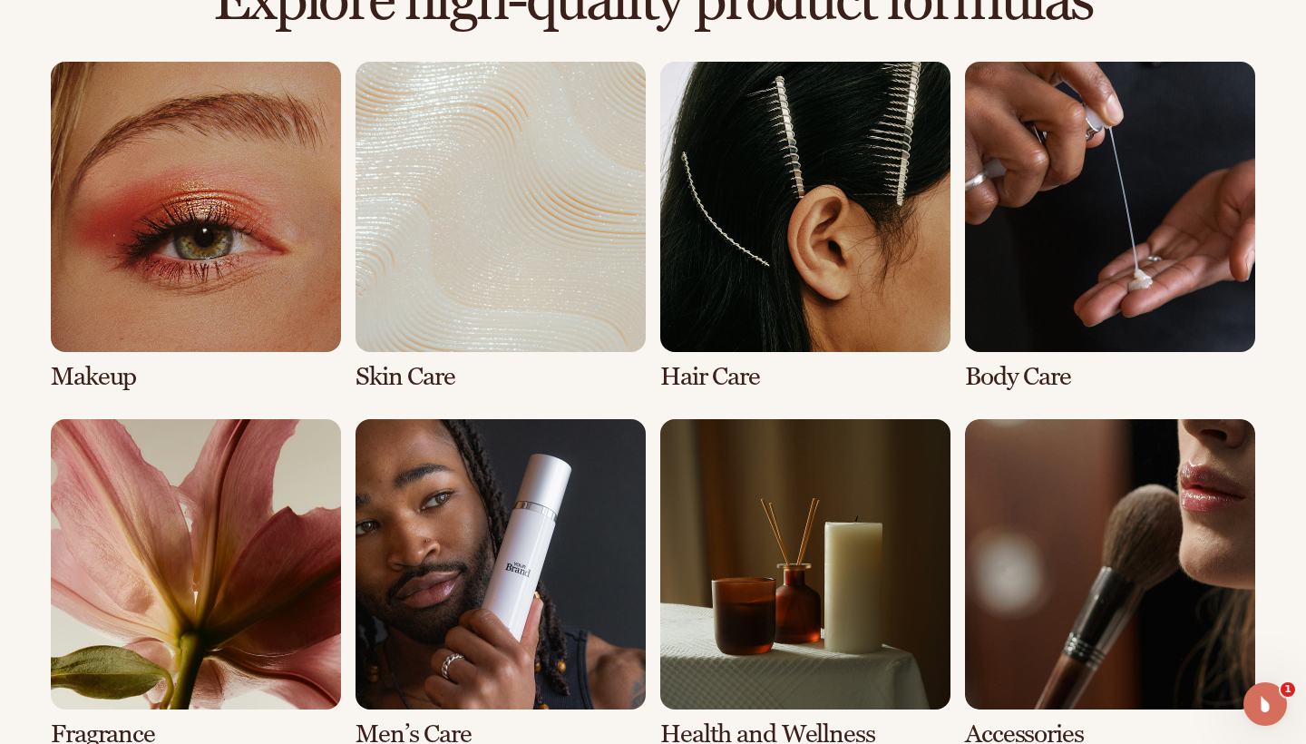
click at [472, 291] on link "2 / 8" at bounding box center [500, 226] width 290 height 329
click at [757, 285] on link "3 / 8" at bounding box center [805, 226] width 290 height 329
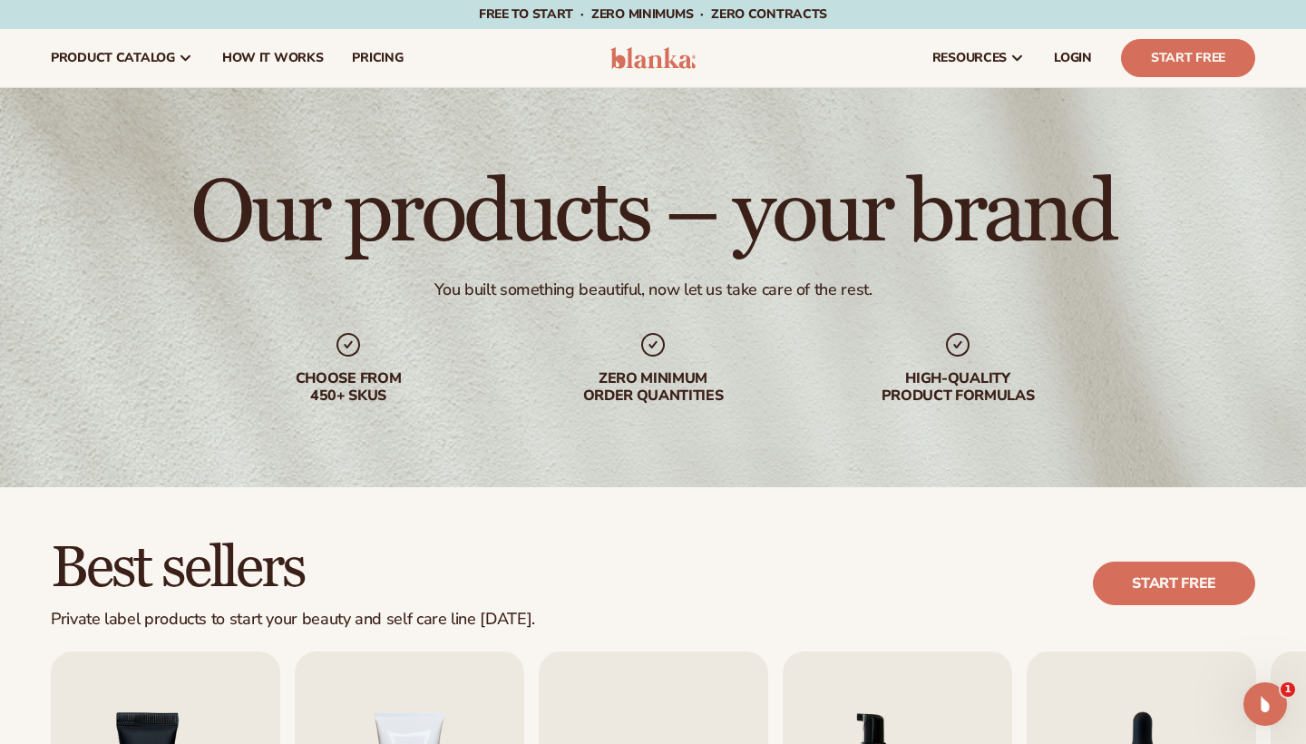
scroll to position [0, 0]
click at [638, 63] on img at bounding box center [653, 58] width 86 height 22
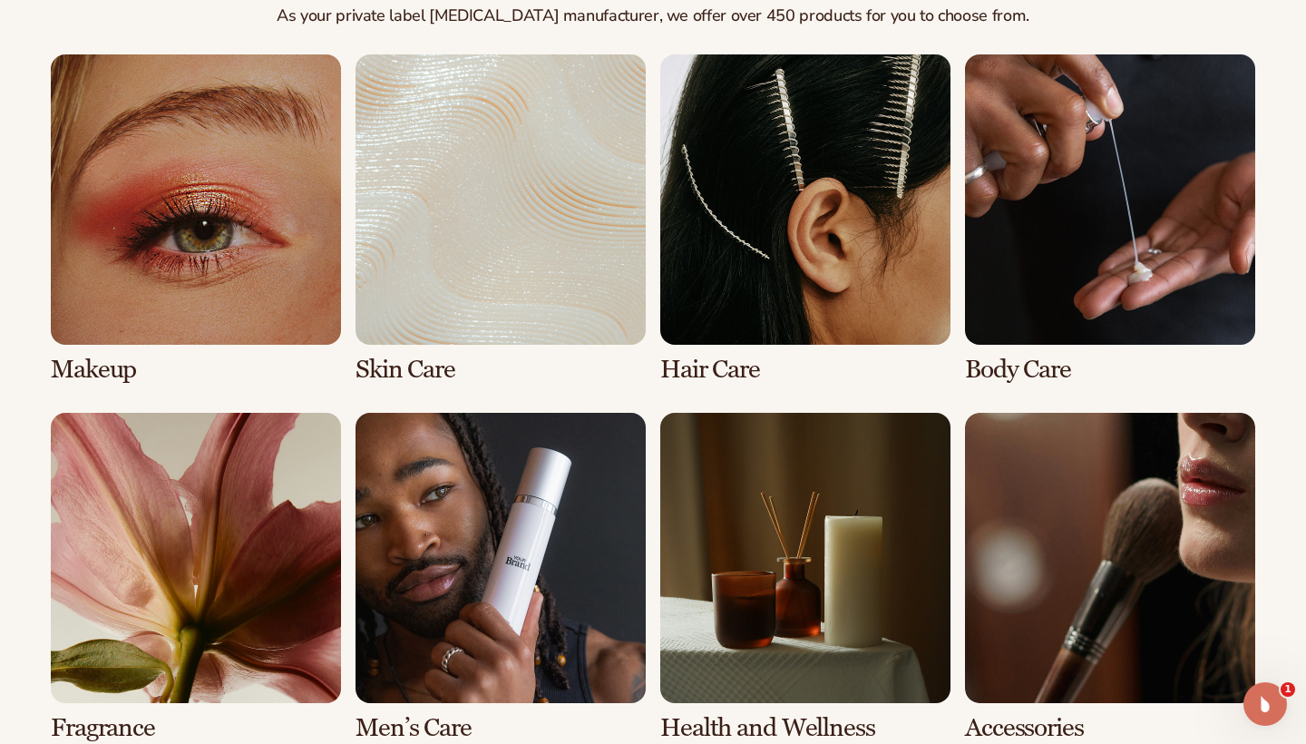
scroll to position [1371, 0]
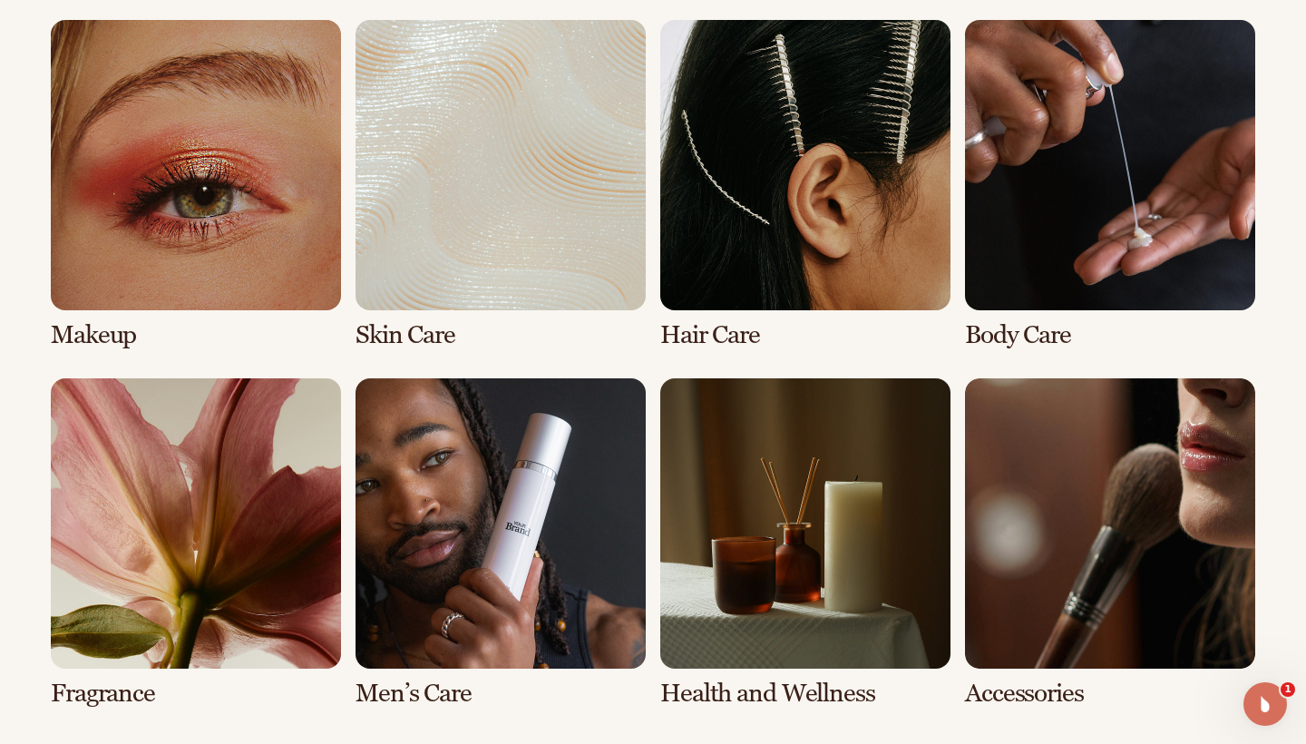
click at [738, 335] on link "3 / 8" at bounding box center [805, 184] width 290 height 329
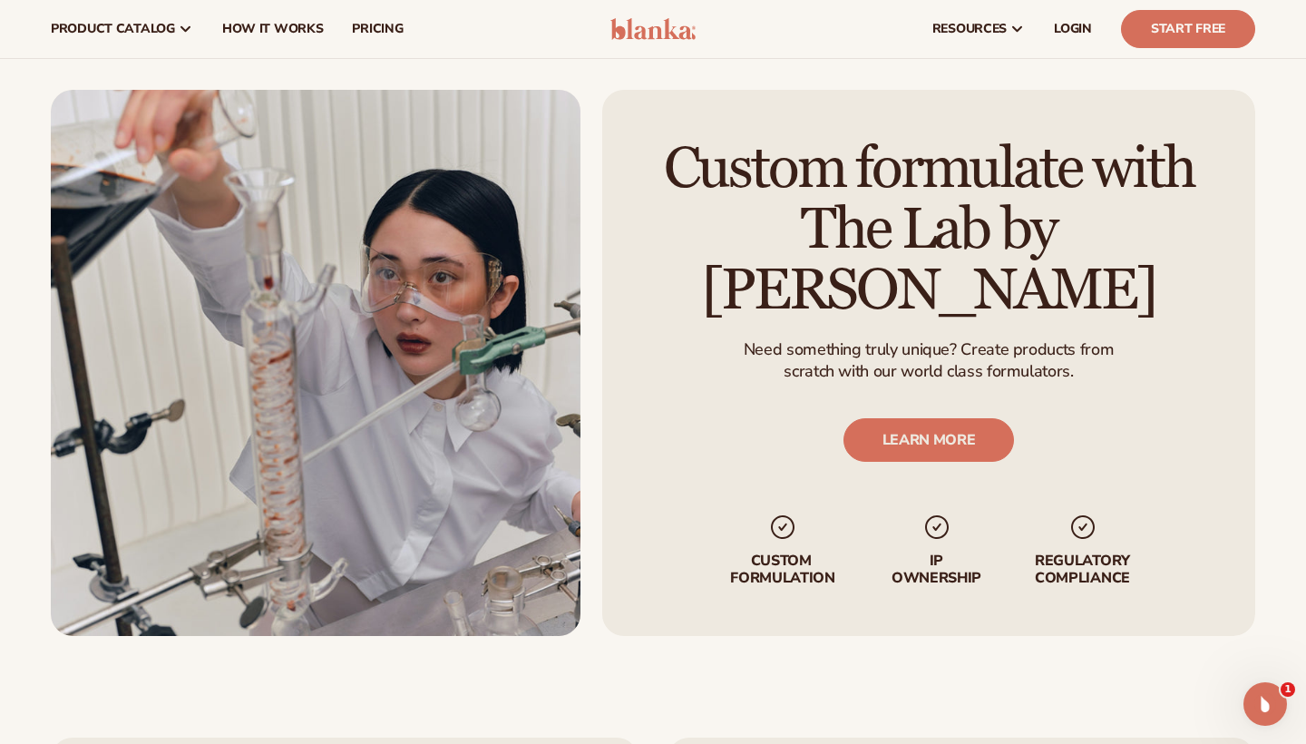
scroll to position [1660, 0]
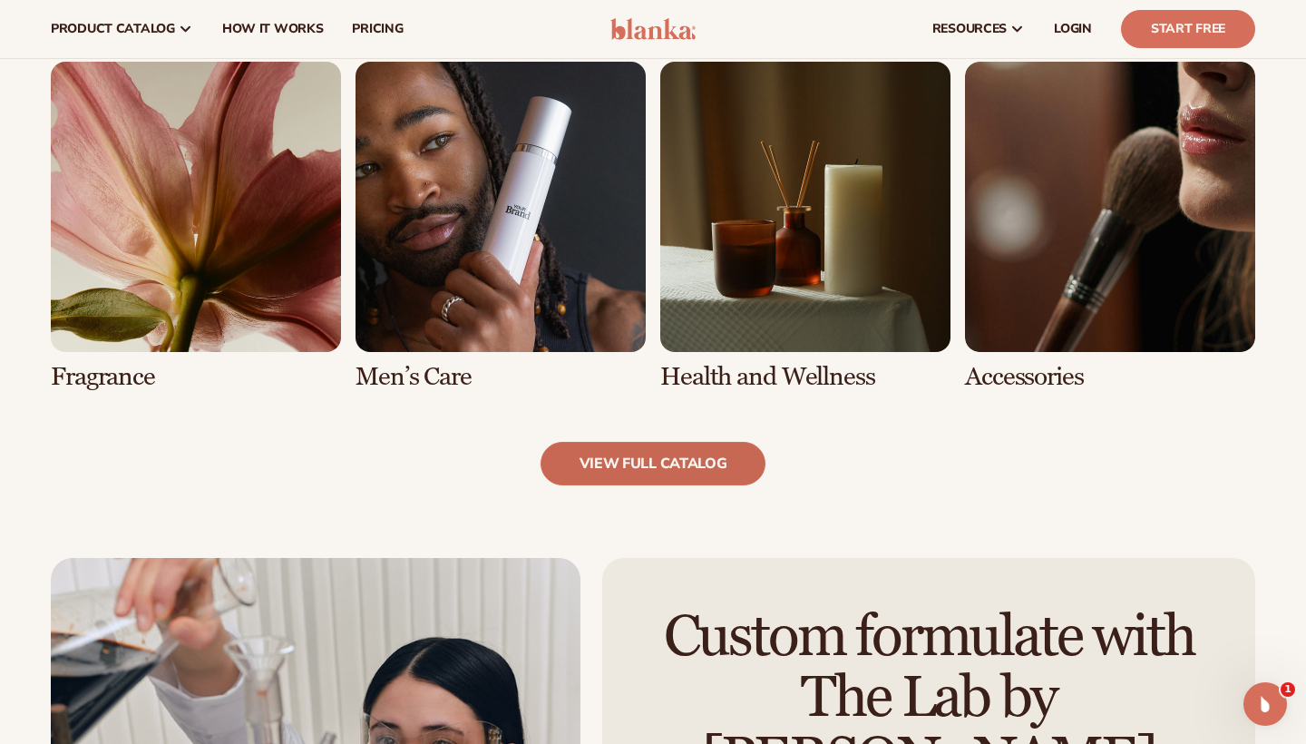
click at [658, 470] on link "view full catalog" at bounding box center [653, 464] width 226 height 44
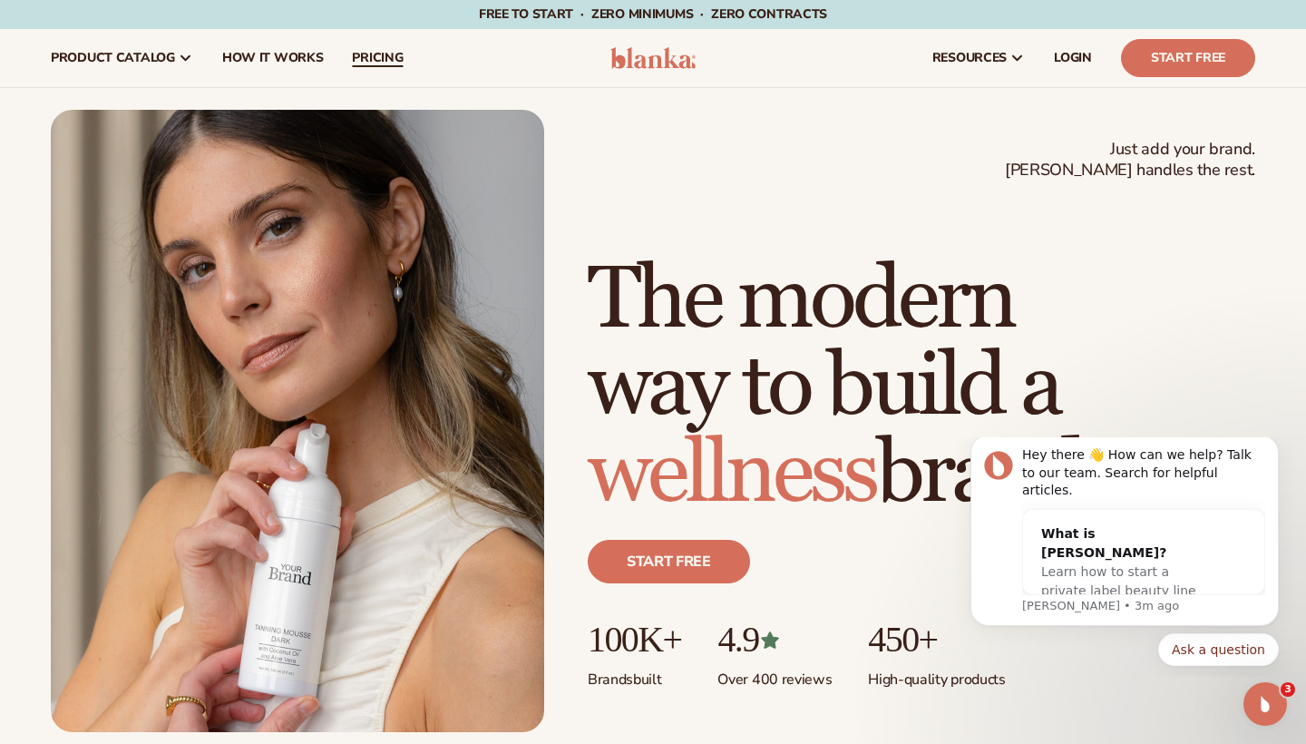
click at [355, 59] on span "pricing" at bounding box center [377, 58] width 51 height 15
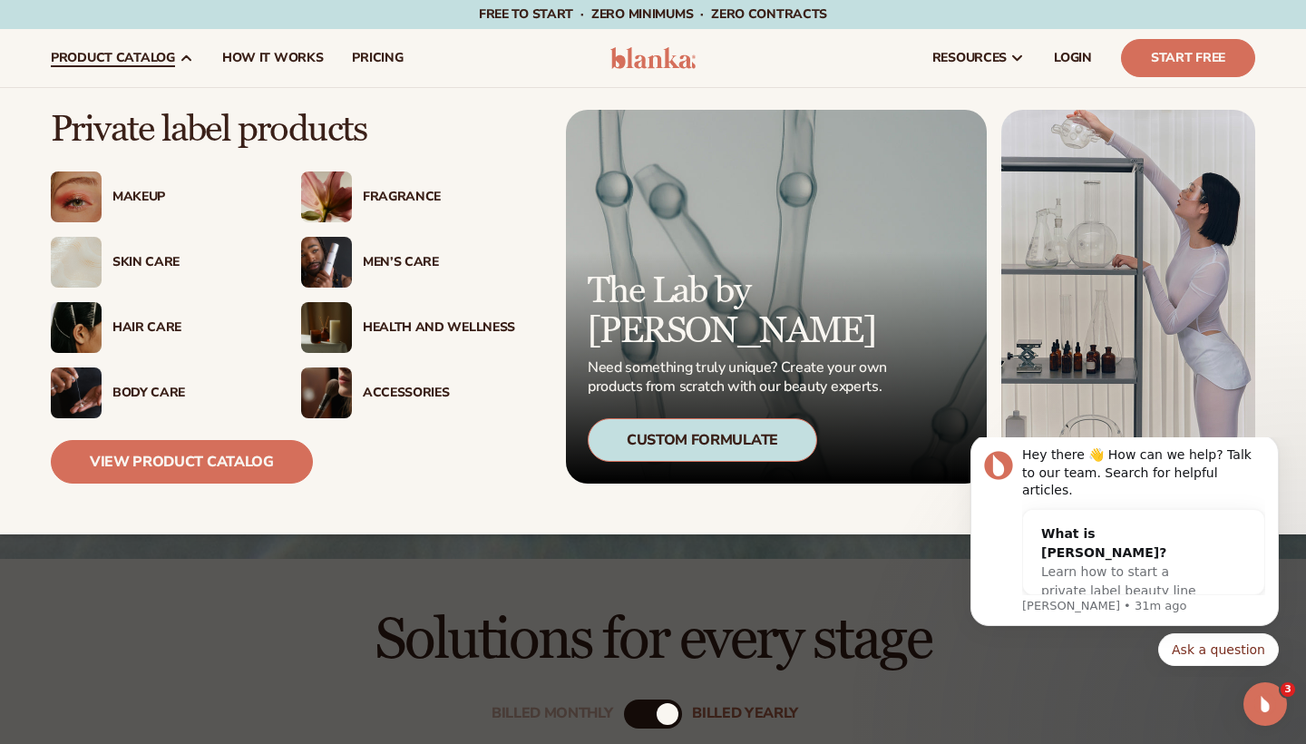
click at [127, 328] on div "Hair Care" at bounding box center [188, 327] width 152 height 15
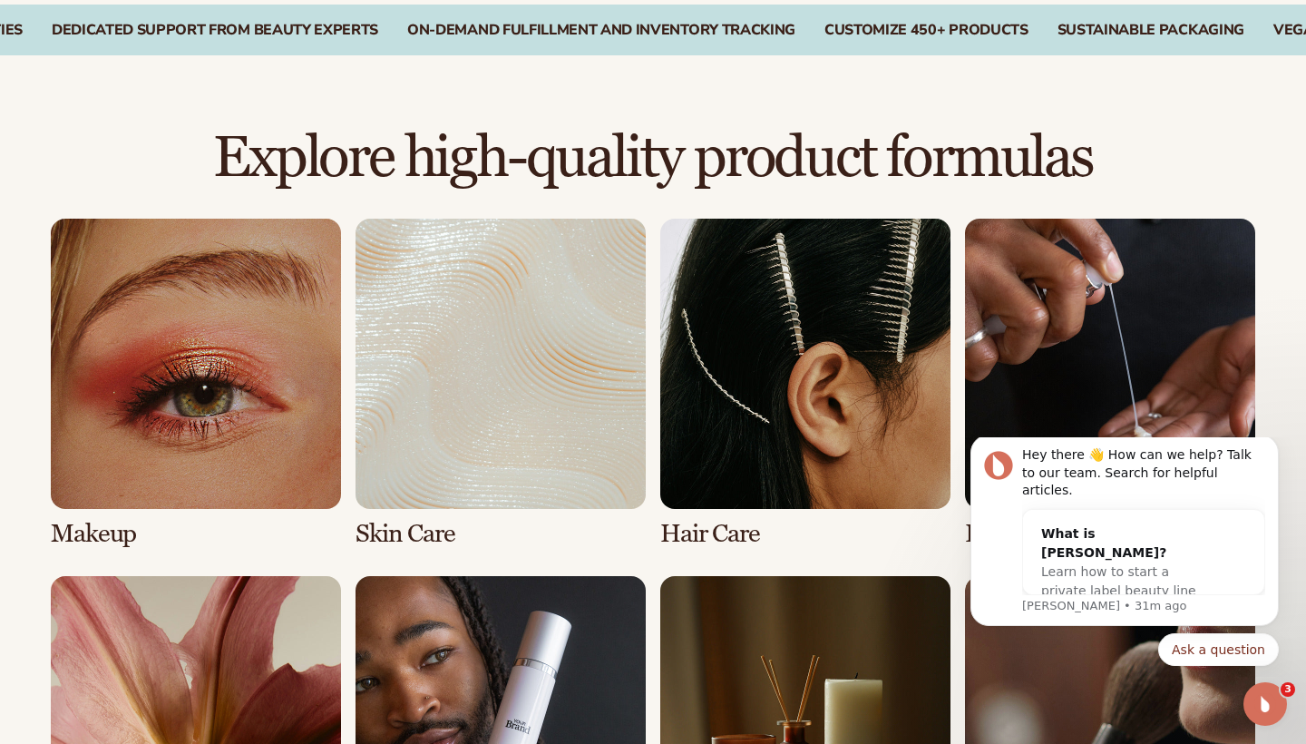
scroll to position [1145, 0]
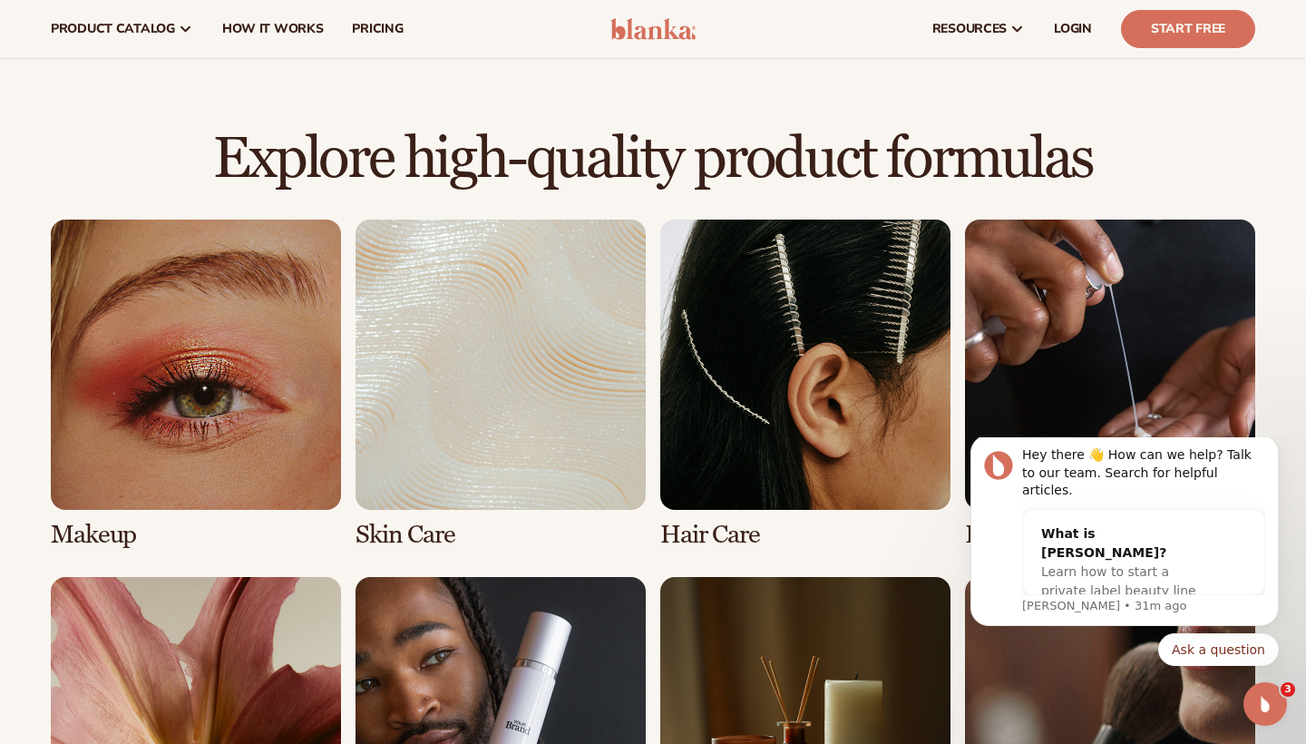
click at [686, 536] on link "3 / 8" at bounding box center [805, 383] width 290 height 329
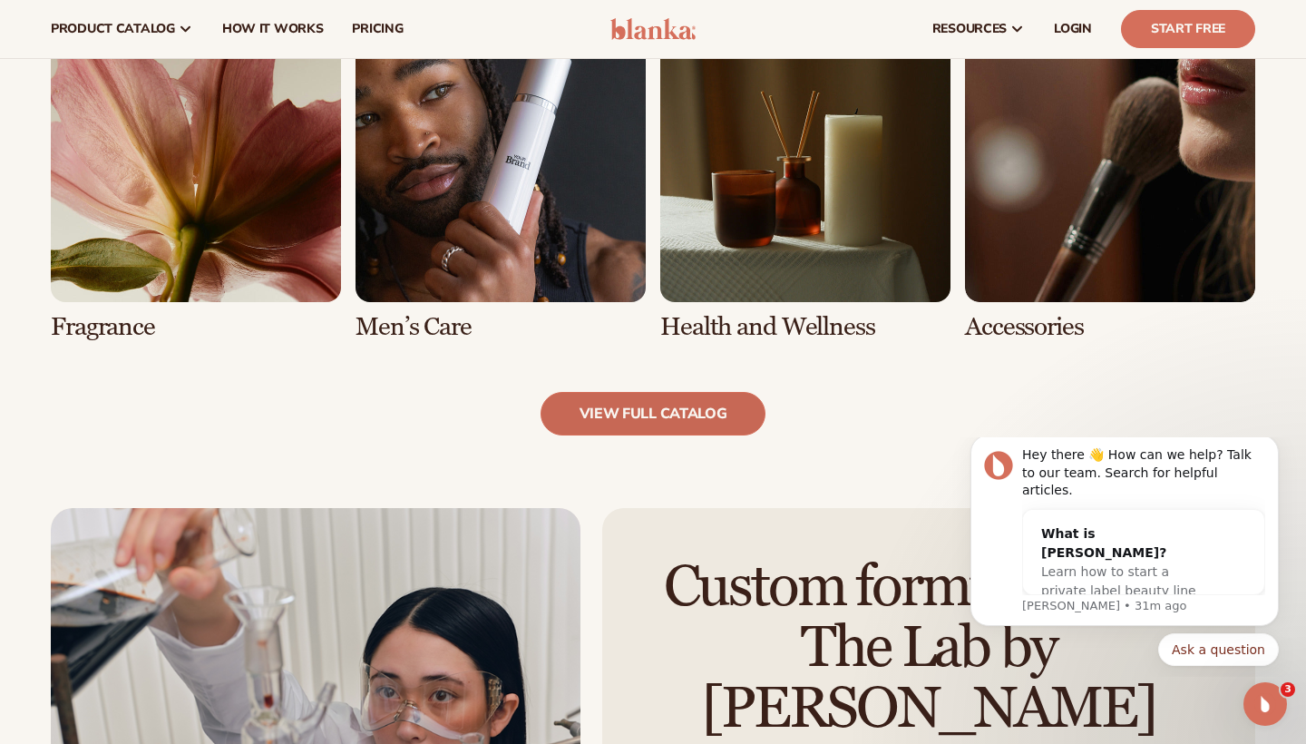
scroll to position [1738, 0]
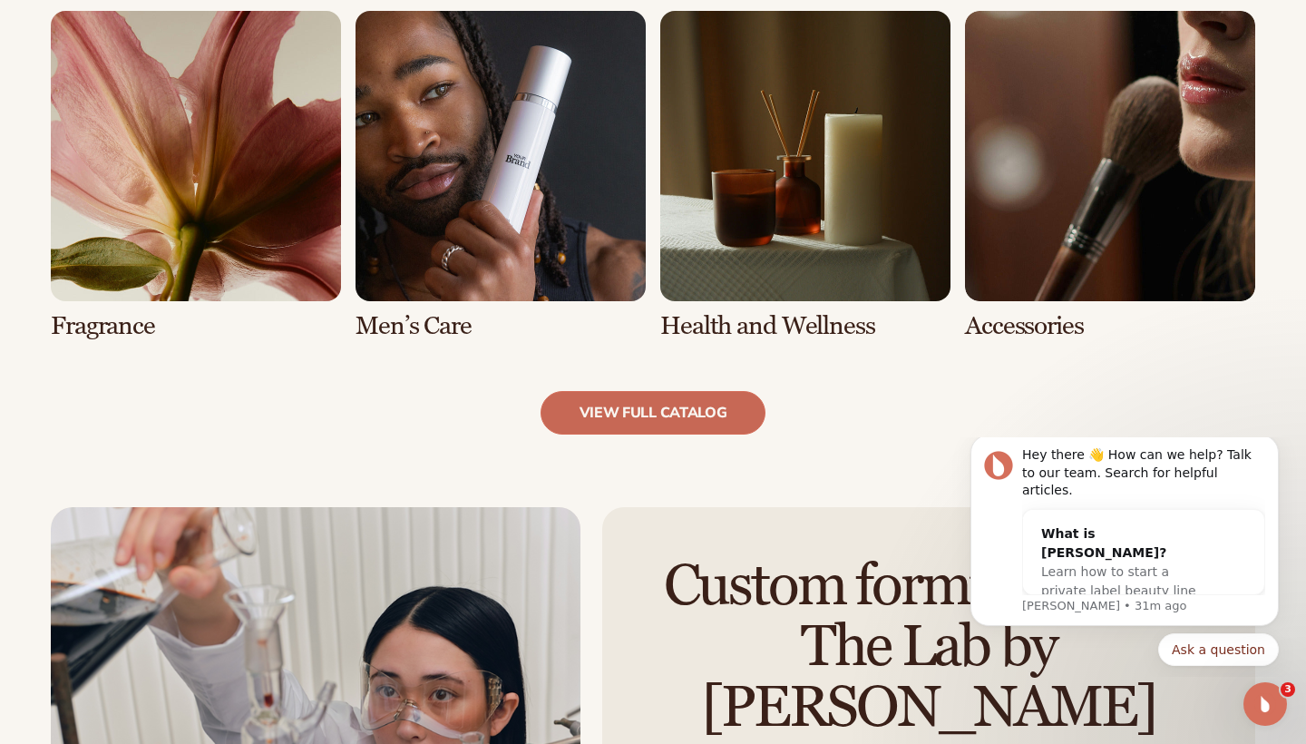
click at [673, 410] on link "view full catalog" at bounding box center [653, 413] width 226 height 44
